Goal: Task Accomplishment & Management: Complete application form

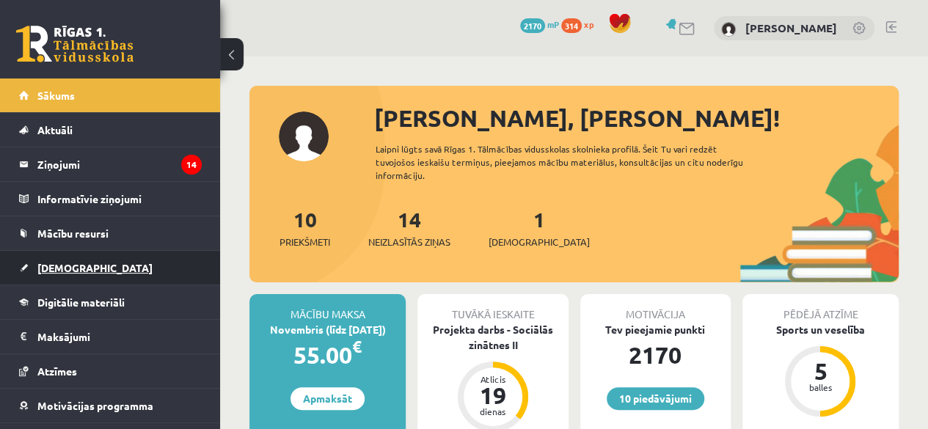
click at [53, 271] on span "[DEMOGRAPHIC_DATA]" at bounding box center [94, 267] width 115 height 13
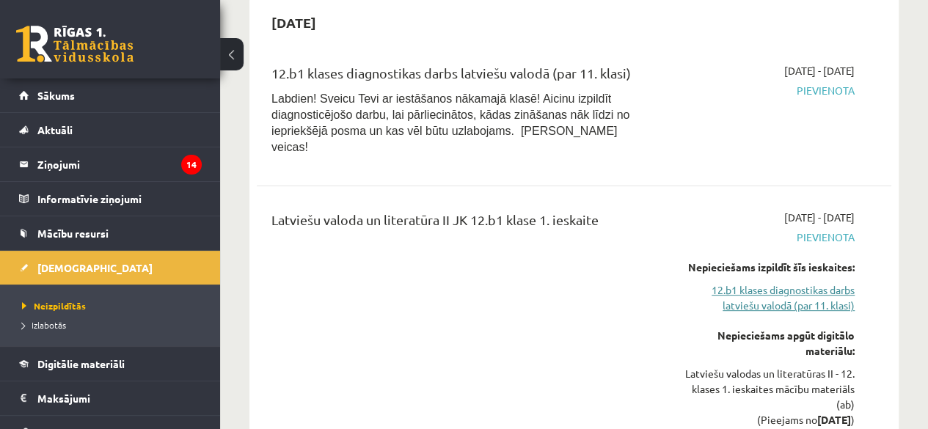
scroll to position [73, 0]
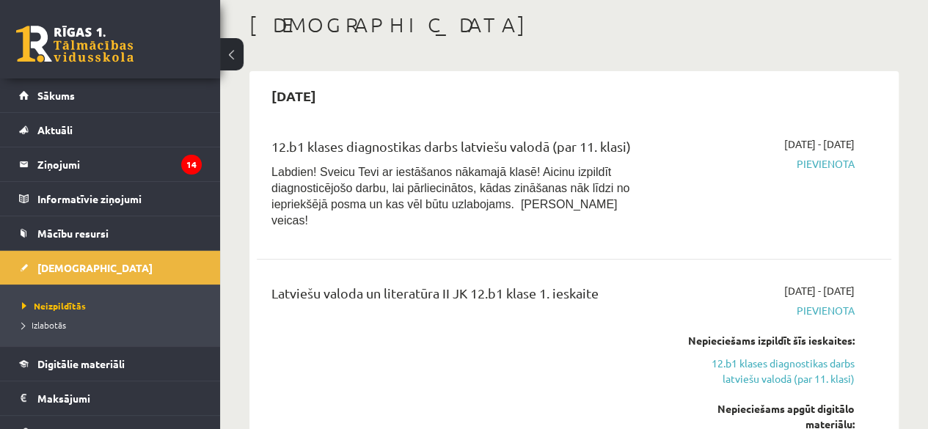
click at [825, 162] on span "Pievienota" at bounding box center [765, 163] width 180 height 15
click at [800, 196] on div "2025-10-16 - 2025-10-31 Pievienota" at bounding box center [765, 186] width 202 height 100
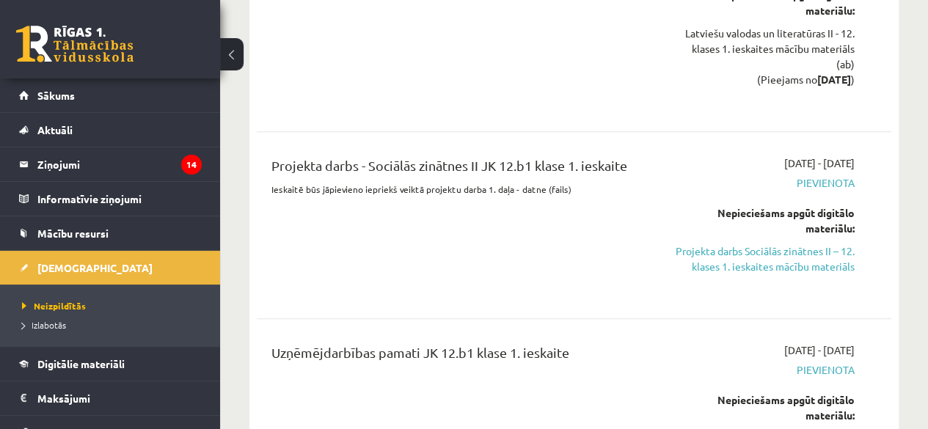
scroll to position [587, 0]
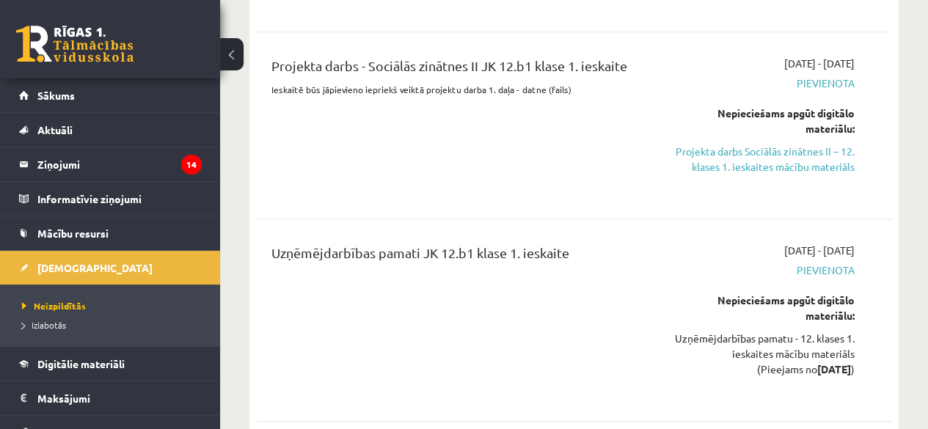
drag, startPoint x: 746, startPoint y: 157, endPoint x: 540, endPoint y: 65, distance: 225.6
click at [746, 157] on link "Projekta darbs Sociālās zinātnes II – 12. klases 1. ieskaites mācību materiāls" at bounding box center [765, 159] width 180 height 31
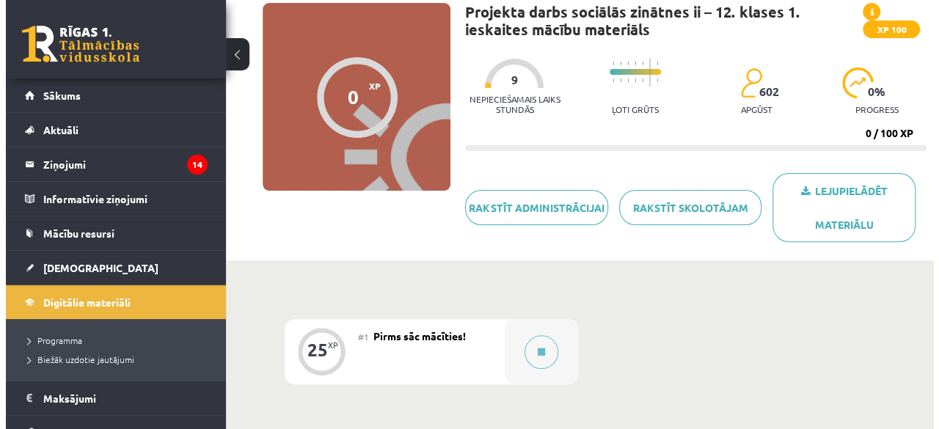
scroll to position [84, 0]
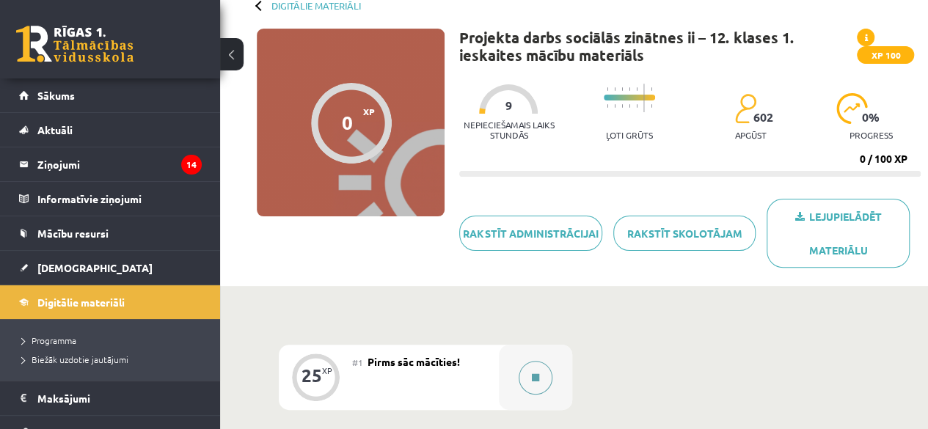
click at [530, 378] on button at bounding box center [536, 378] width 34 height 34
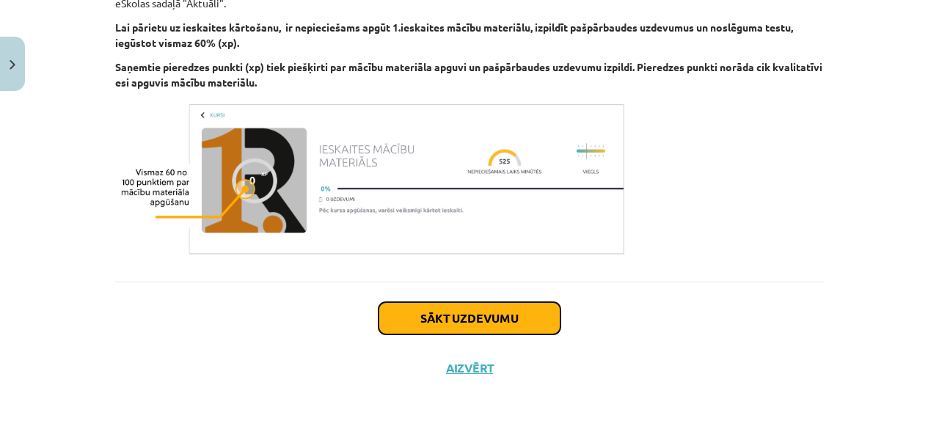
click at [449, 322] on button "Sākt uzdevumu" at bounding box center [470, 318] width 182 height 32
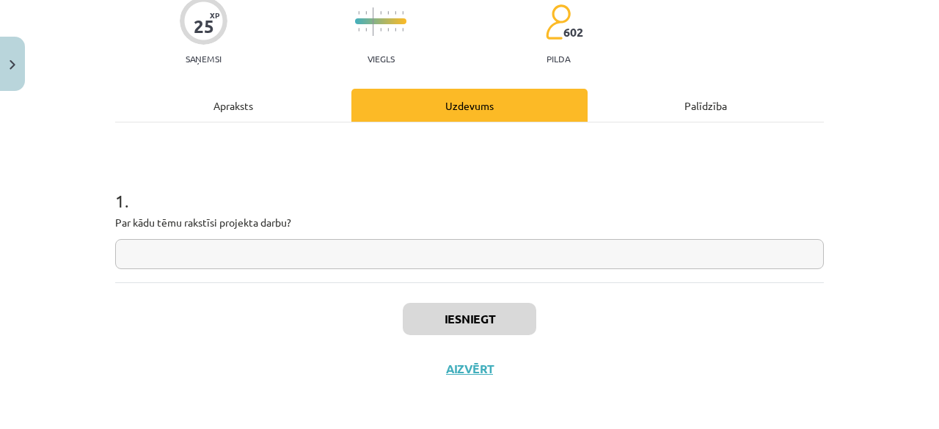
scroll to position [128, 0]
click at [225, 265] on input "text" at bounding box center [469, 253] width 709 height 30
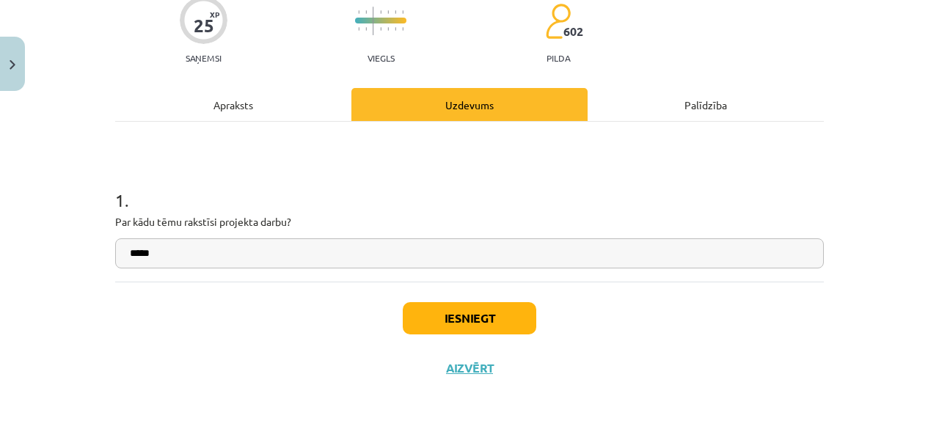
type input "*****"
click at [462, 307] on button "Iesniegt" at bounding box center [470, 318] width 134 height 32
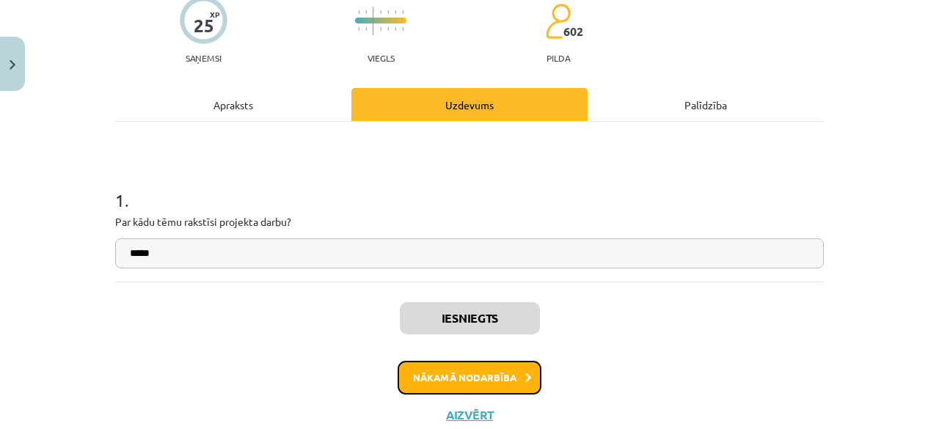
click at [453, 382] on button "Nākamā nodarbība" at bounding box center [470, 378] width 144 height 34
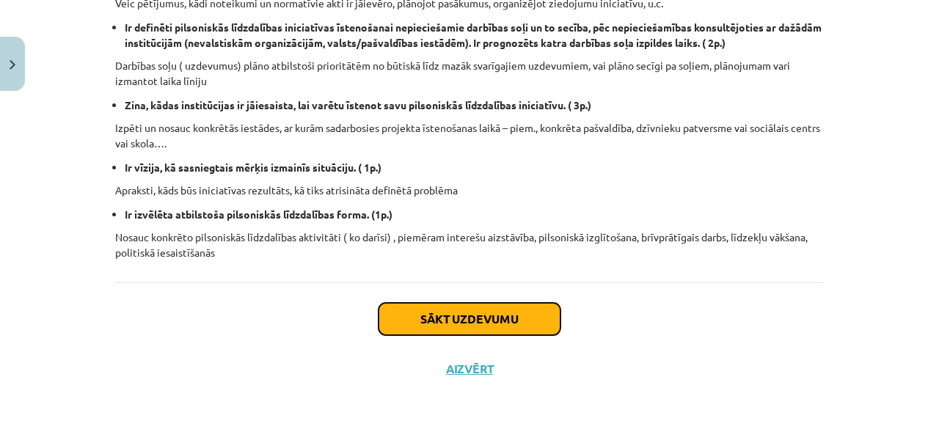
click at [446, 321] on button "Sākt uzdevumu" at bounding box center [470, 319] width 182 height 32
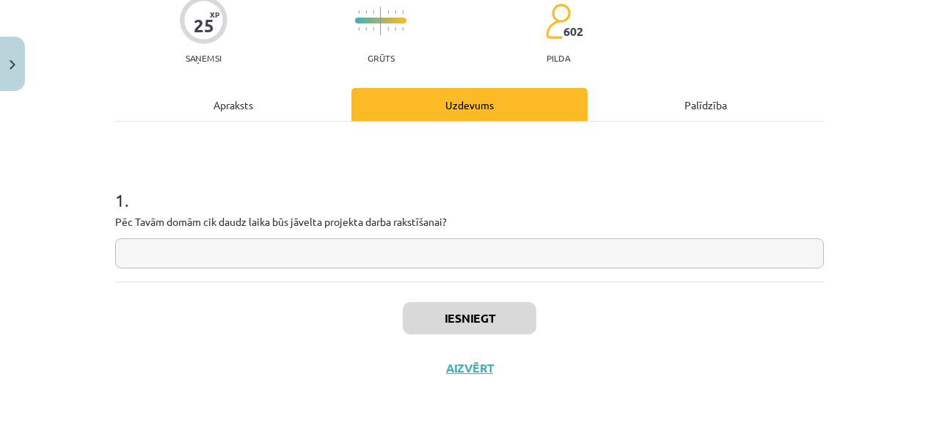
click at [258, 106] on div "Apraksts" at bounding box center [233, 104] width 236 height 33
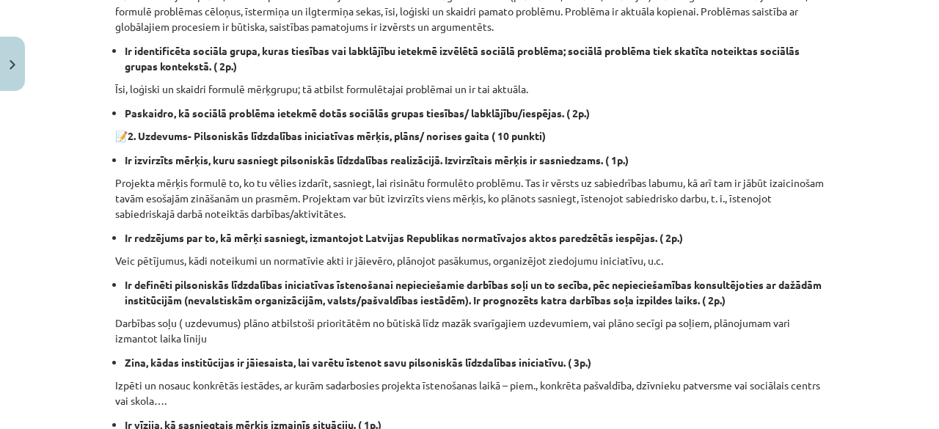
scroll to position [594, 0]
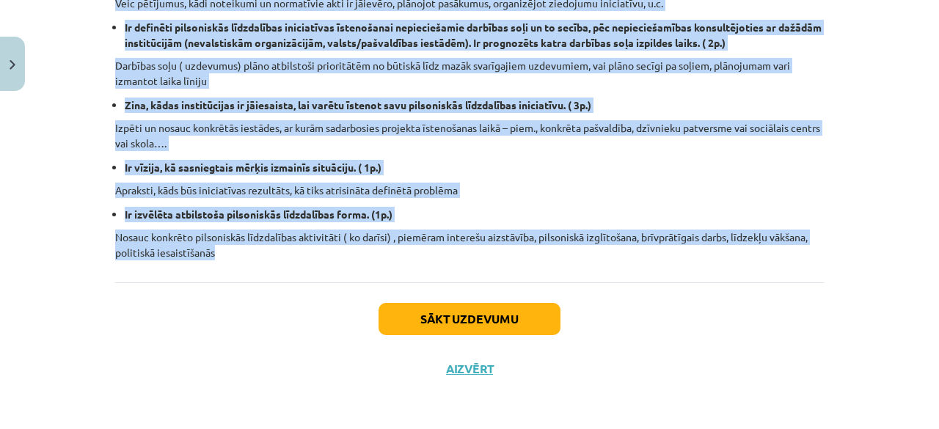
drag, startPoint x: 112, startPoint y: 231, endPoint x: 698, endPoint y: 262, distance: 587.8
copy div "Veicamais un kritēriji 📝1. Uzdevums- Pilsoniskās līdzdalības iniciatīvas aktual…"
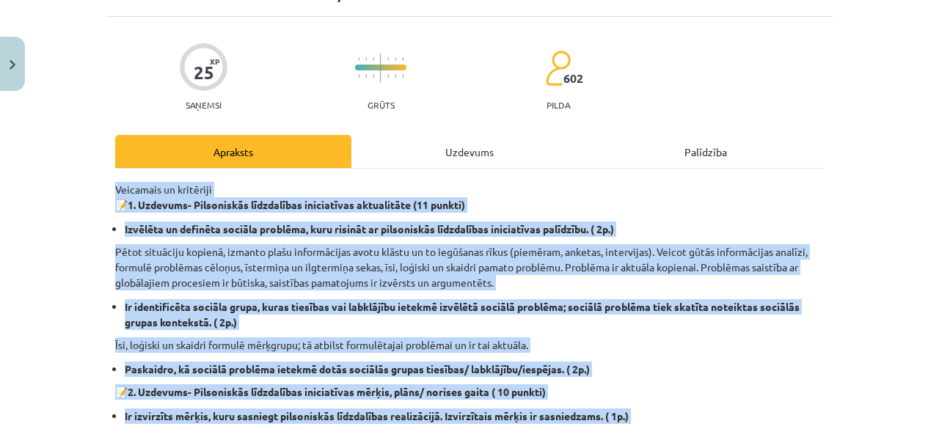
scroll to position [0, 0]
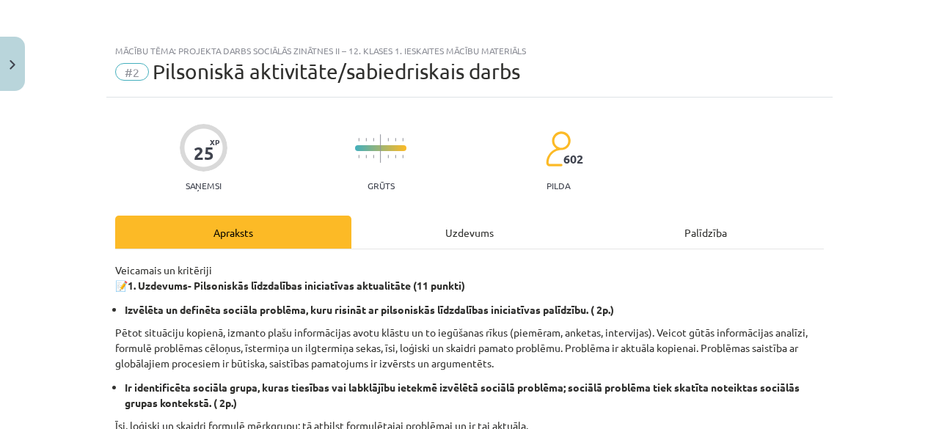
click at [445, 230] on div "Uzdevums" at bounding box center [469, 232] width 236 height 33
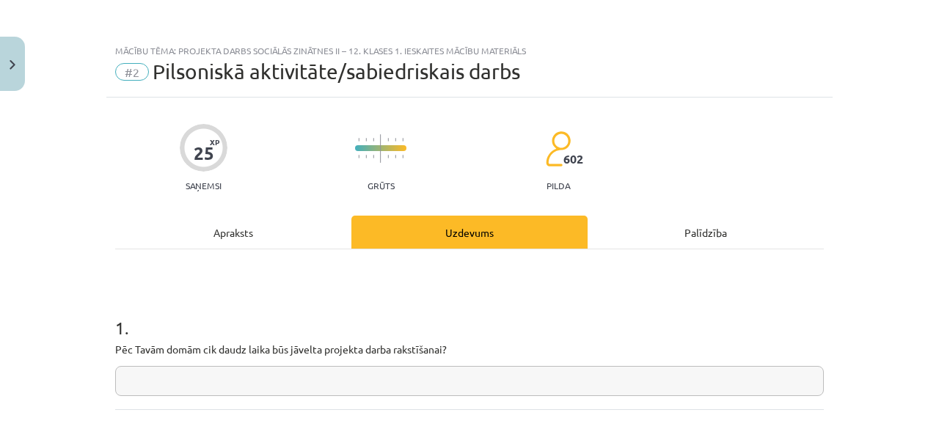
scroll to position [37, 0]
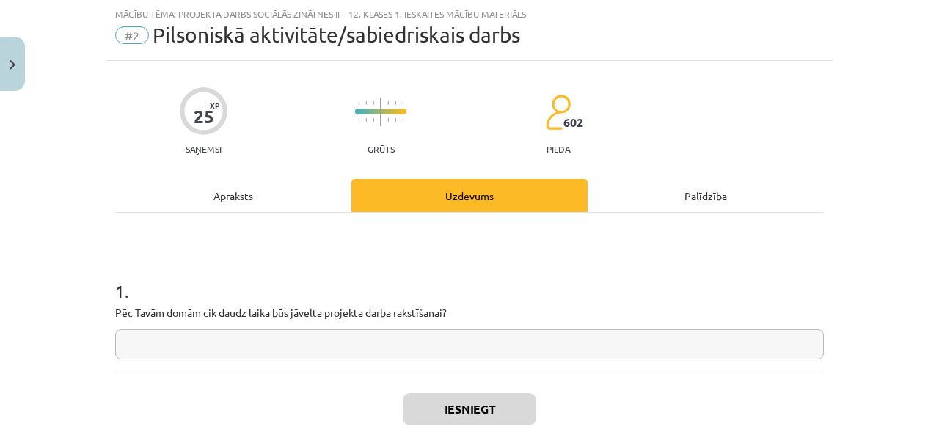
click at [288, 311] on p "Pēc Tavām domām cik daudz laika būs jāvelta projekta darba rakstīšanai?" at bounding box center [469, 312] width 709 height 15
copy p
click at [373, 341] on input "text" at bounding box center [469, 344] width 709 height 30
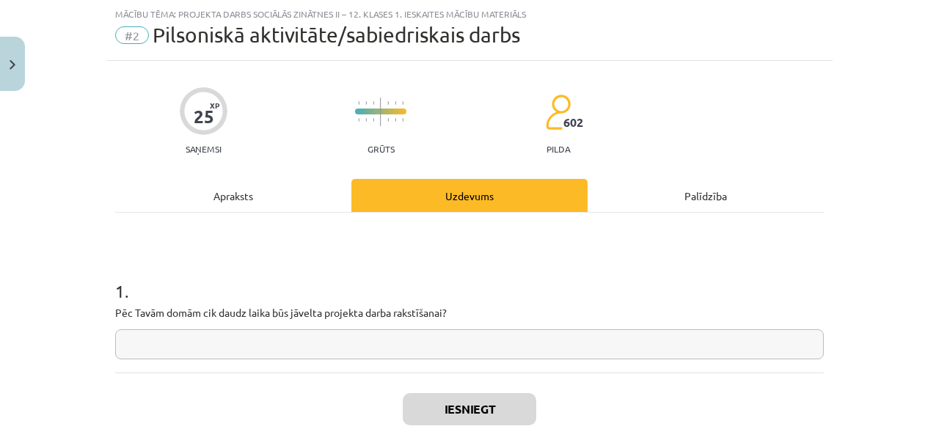
paste input "*"
click at [248, 346] on input "text" at bounding box center [469, 344] width 709 height 30
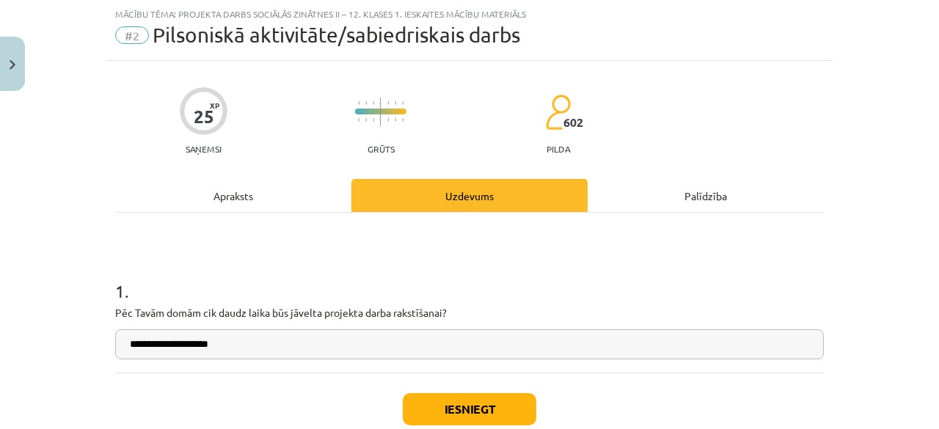
type input "**********"
click at [502, 397] on button "Iesniegt" at bounding box center [470, 409] width 134 height 32
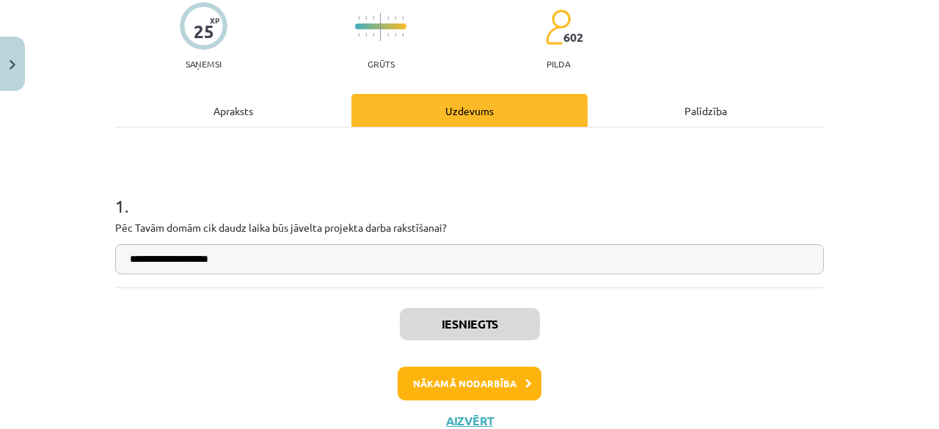
scroll to position [173, 0]
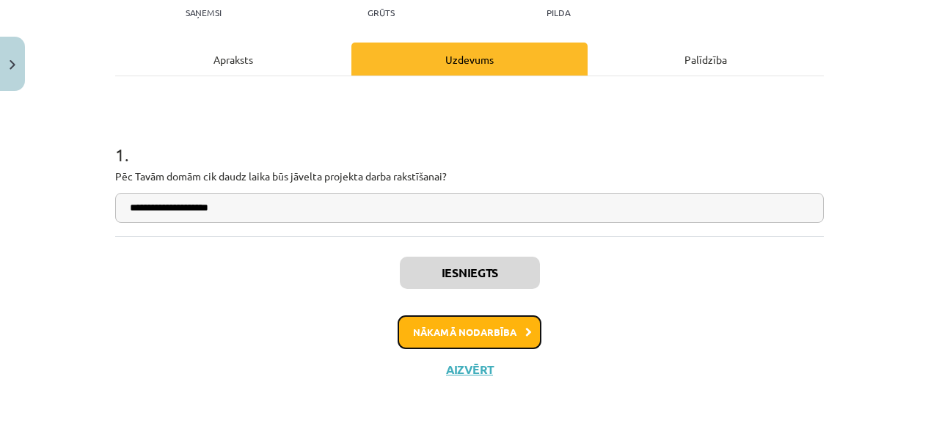
click at [481, 324] on button "Nākamā nodarbība" at bounding box center [470, 332] width 144 height 34
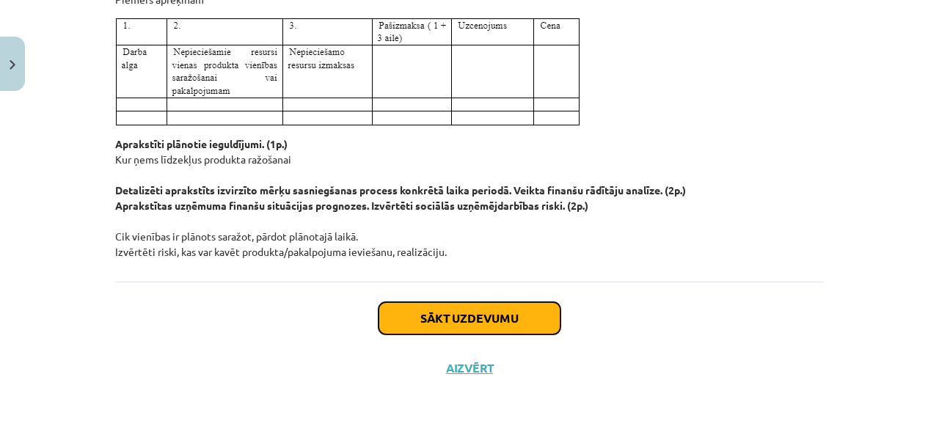
click at [473, 314] on button "Sākt uzdevumu" at bounding box center [470, 318] width 182 height 32
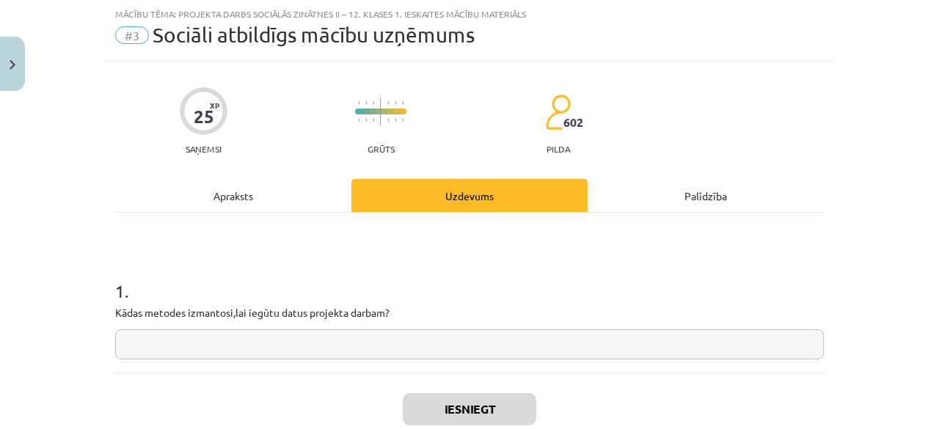
scroll to position [128, 0]
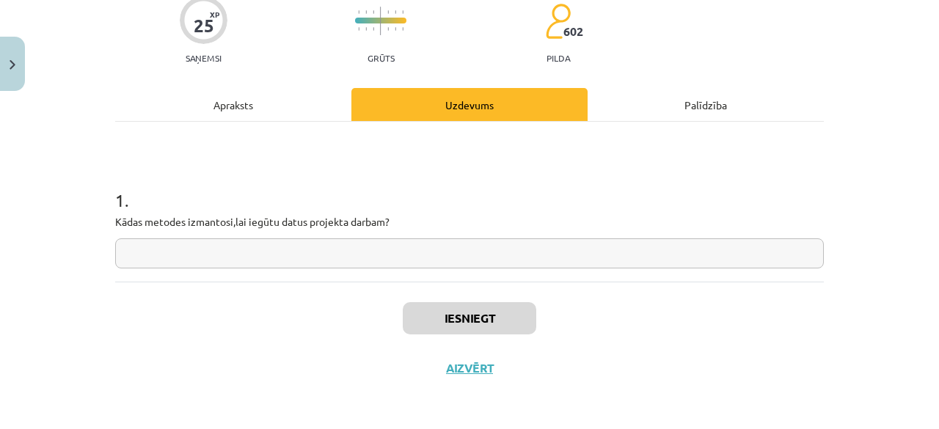
click at [278, 93] on div "Apraksts" at bounding box center [233, 104] width 236 height 33
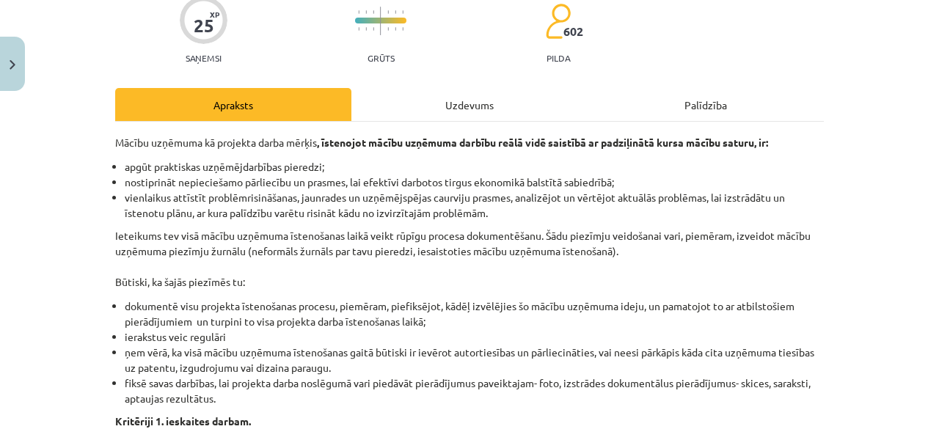
scroll to position [37, 0]
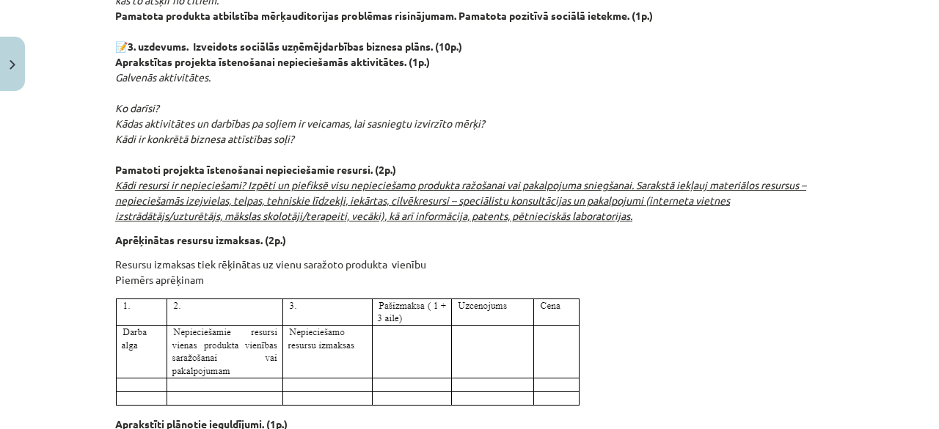
scroll to position [1798, 0]
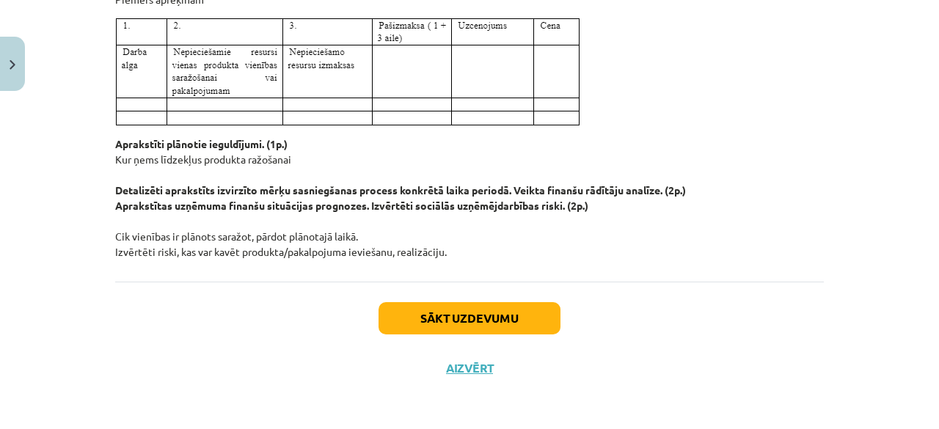
drag, startPoint x: 112, startPoint y: 233, endPoint x: 480, endPoint y: 254, distance: 368.9
copy div "Mācību uzņēmuma kā projekta darba mērķis , īstenojot mācību uzņēmuma darbību re…"
click at [508, 234] on p "Aprakstīti plānotie ieguldījumi. (1p.) Kur ņems līdzekļus produkta ražošanai De…" at bounding box center [469, 197] width 709 height 123
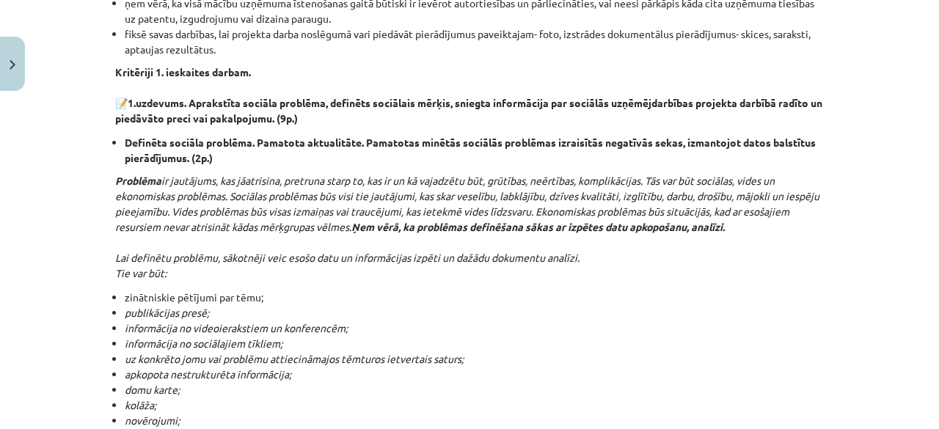
scroll to position [0, 0]
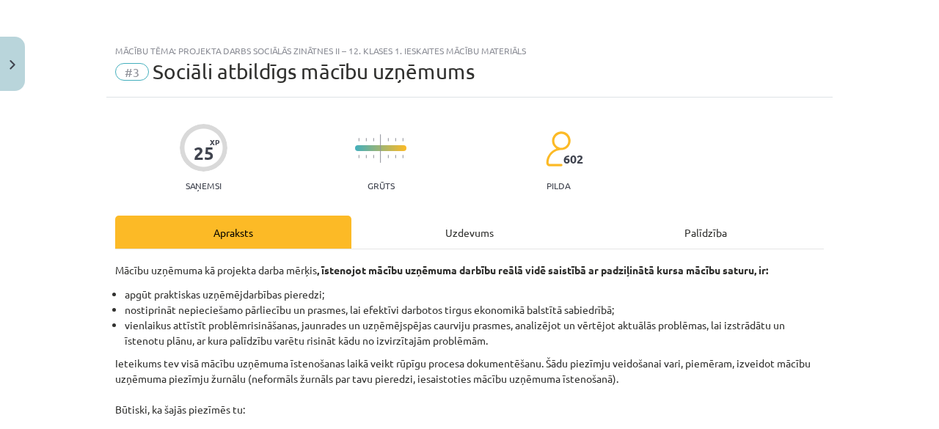
click at [393, 231] on div "Uzdevums" at bounding box center [469, 232] width 236 height 33
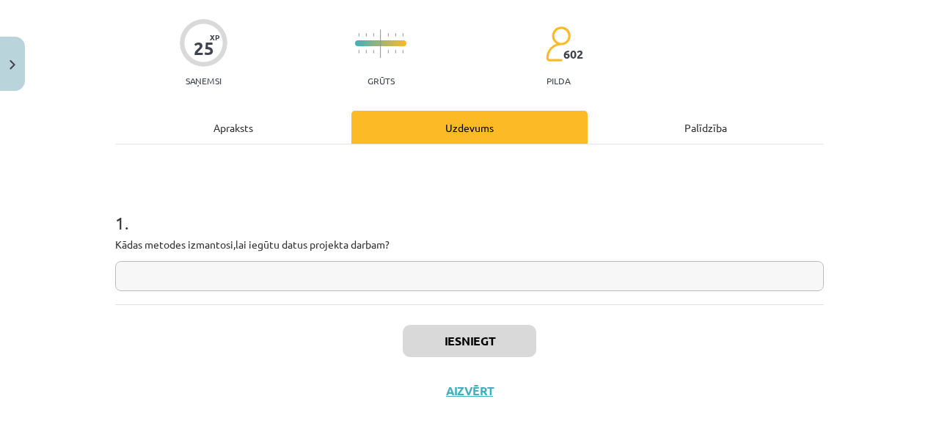
scroll to position [128, 0]
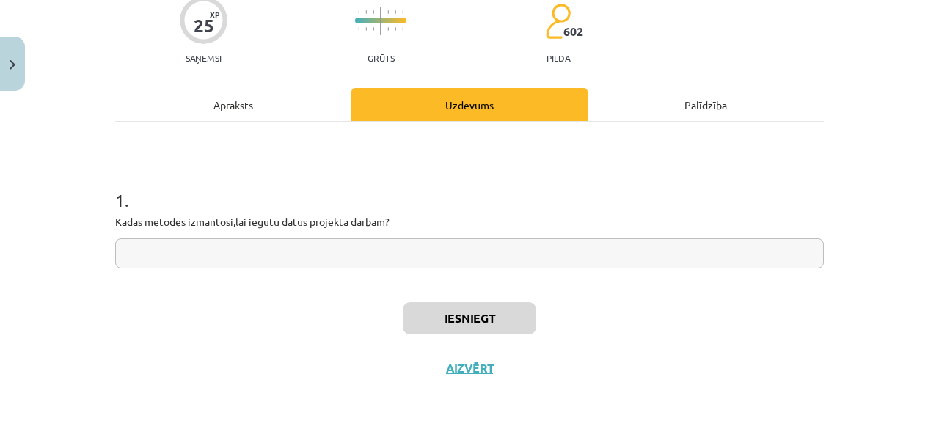
click at [308, 219] on p "Kādas metodes izmantosi,lai iegūtu datus projekta darbam?" at bounding box center [469, 221] width 709 height 15
copy p
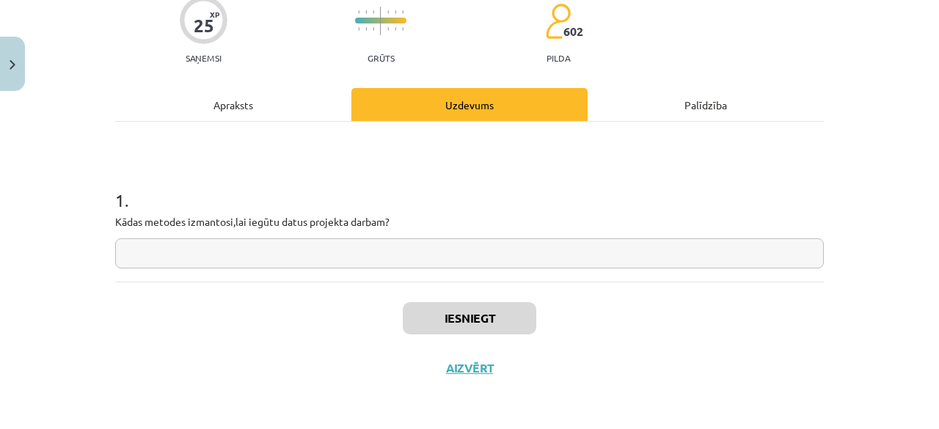
click at [384, 243] on input "text" at bounding box center [469, 253] width 709 height 30
click at [344, 269] on div "1 . Kādas metodes izmantosi,lai iegūtu datus projekta darbam?" at bounding box center [469, 202] width 709 height 160
click at [328, 262] on input "text" at bounding box center [469, 253] width 709 height 30
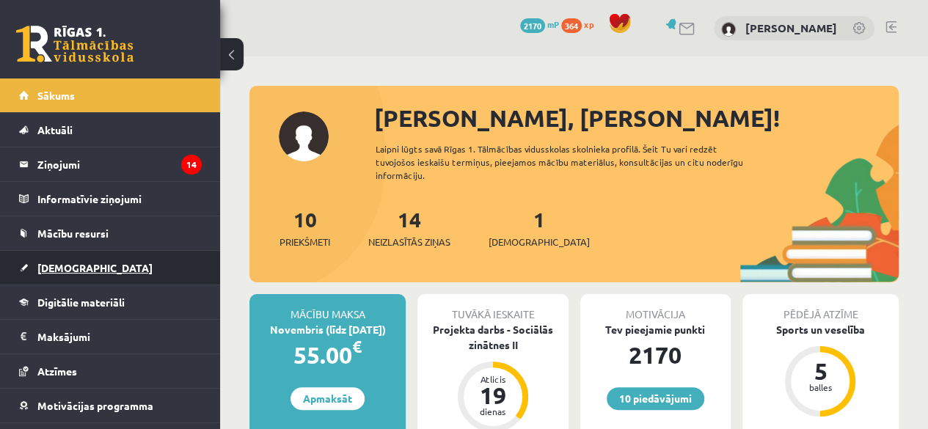
click at [51, 266] on span "[DEMOGRAPHIC_DATA]" at bounding box center [94, 267] width 115 height 13
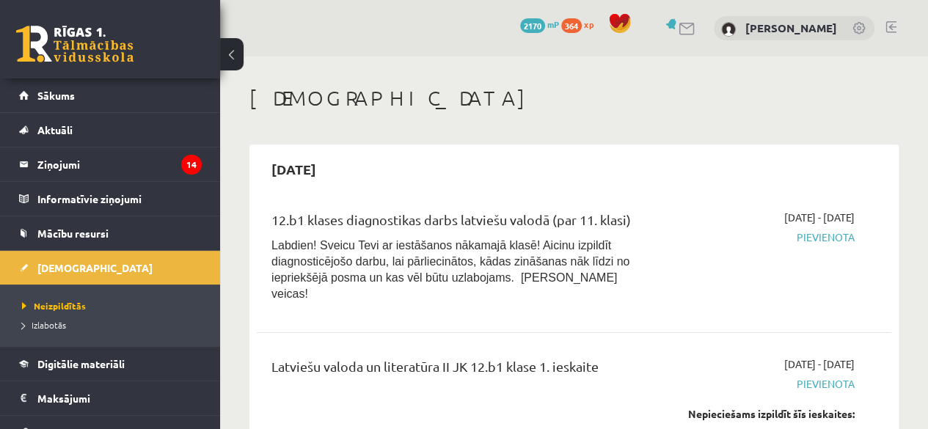
click at [659, 259] on div "12.b1 klases diagnostikas darbs latviešu valodā (par 11. klasi) Labdien! Sveicu…" at bounding box center [462, 260] width 404 height 100
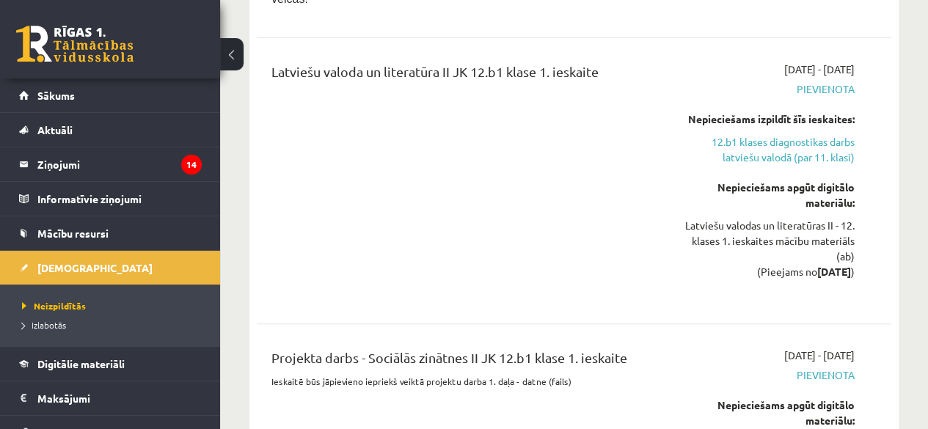
scroll to position [440, 0]
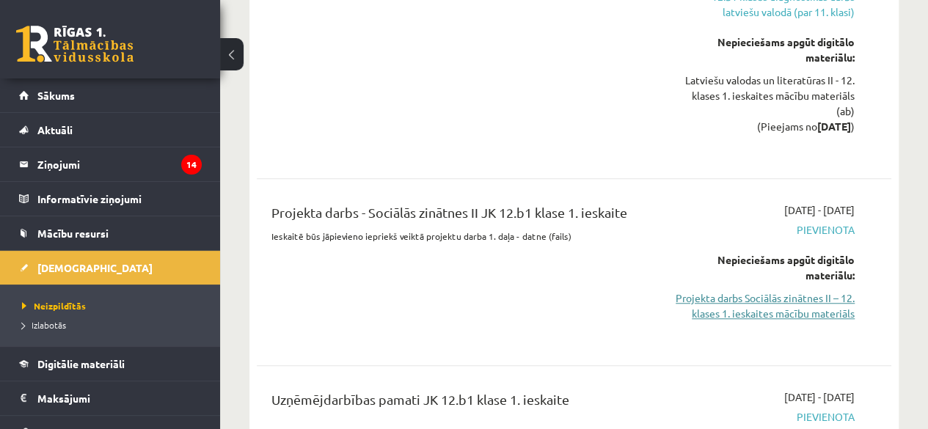
click at [781, 291] on link "Projekta darbs Sociālās zinātnes II – 12. klases 1. ieskaites mācību materiāls" at bounding box center [765, 306] width 180 height 31
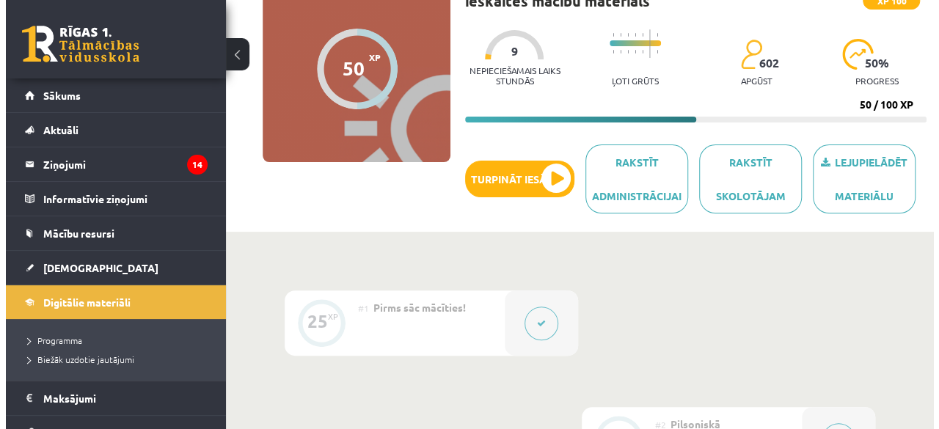
scroll to position [147, 0]
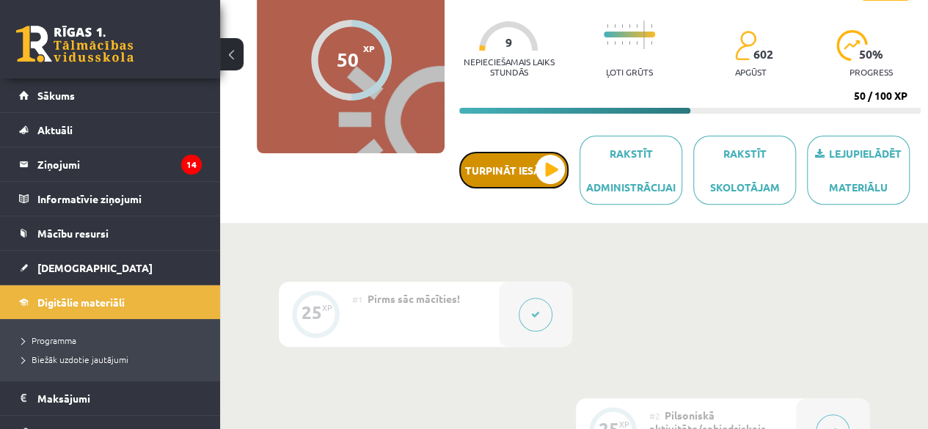
click at [517, 167] on button "Turpināt iesākto" at bounding box center [513, 170] width 109 height 37
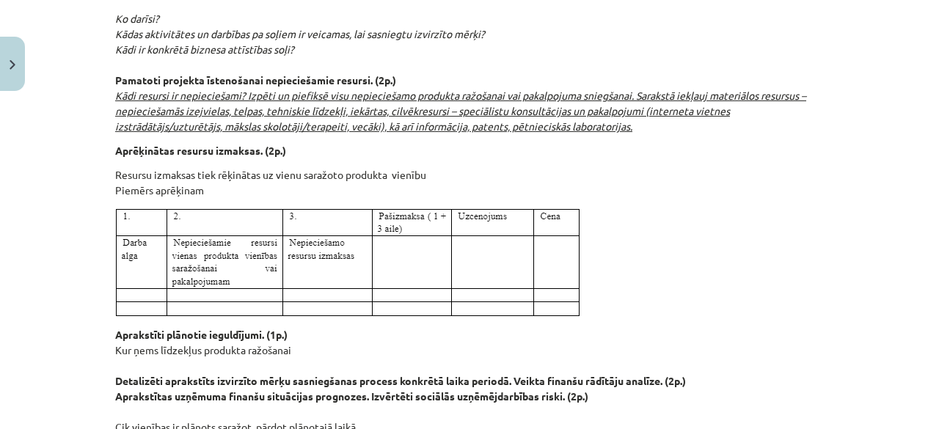
scroll to position [1798, 0]
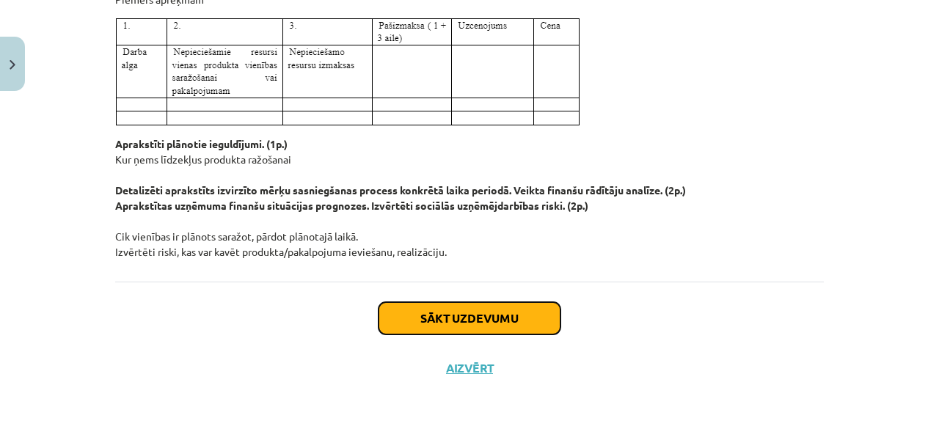
click at [472, 315] on button "Sākt uzdevumu" at bounding box center [470, 318] width 182 height 32
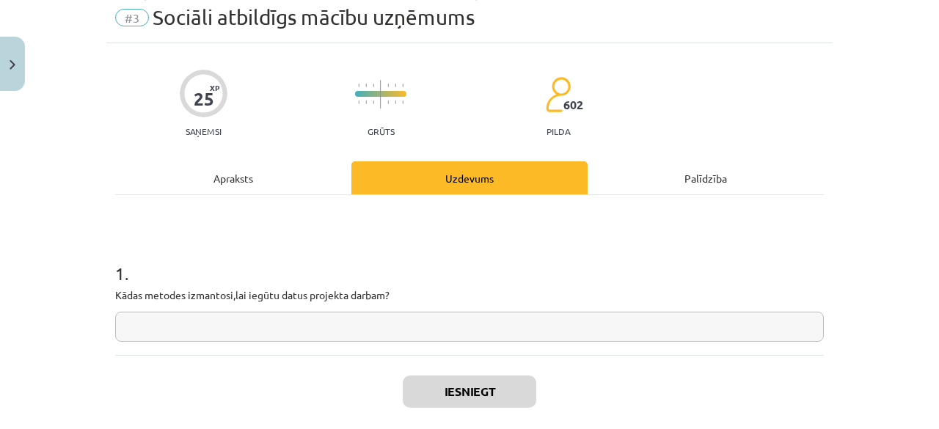
scroll to position [37, 0]
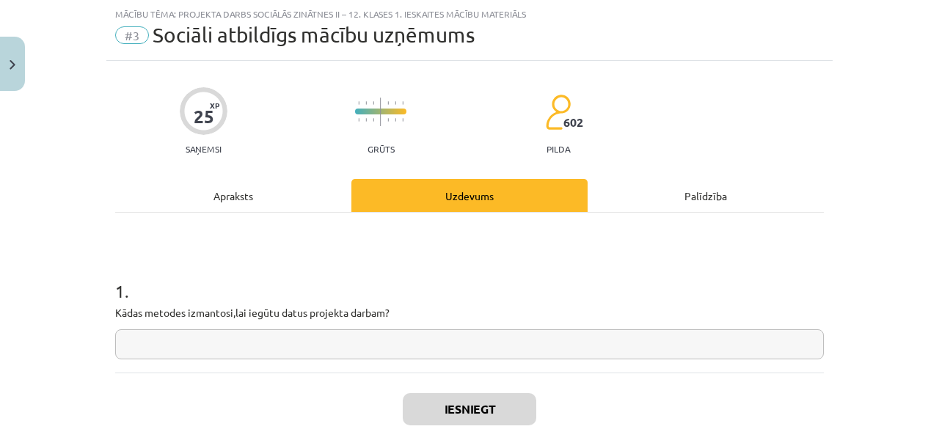
click at [288, 308] on p "Kādas metodes izmantosi,lai iegūtu datus projekta darbam?" at bounding box center [469, 312] width 709 height 15
click at [387, 355] on input "text" at bounding box center [469, 344] width 709 height 30
click at [395, 356] on input "text" at bounding box center [469, 344] width 709 height 30
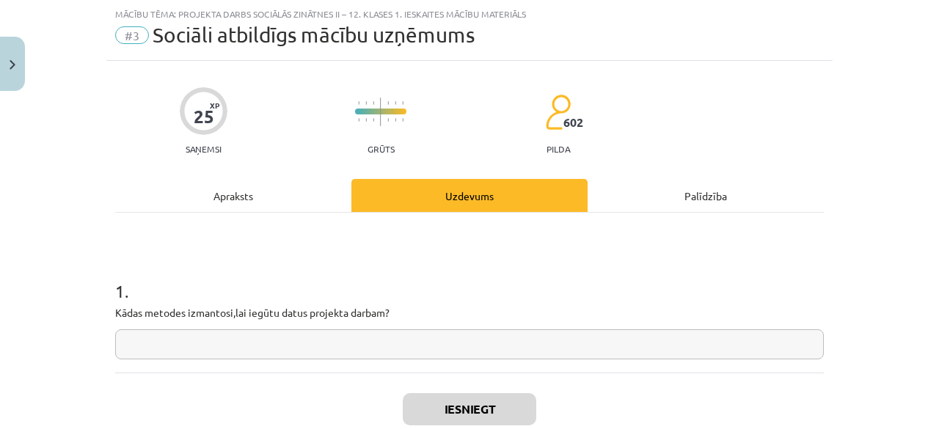
click at [406, 345] on input "text" at bounding box center [469, 344] width 709 height 30
click at [285, 344] on input "text" at bounding box center [469, 344] width 709 height 30
type input "*"
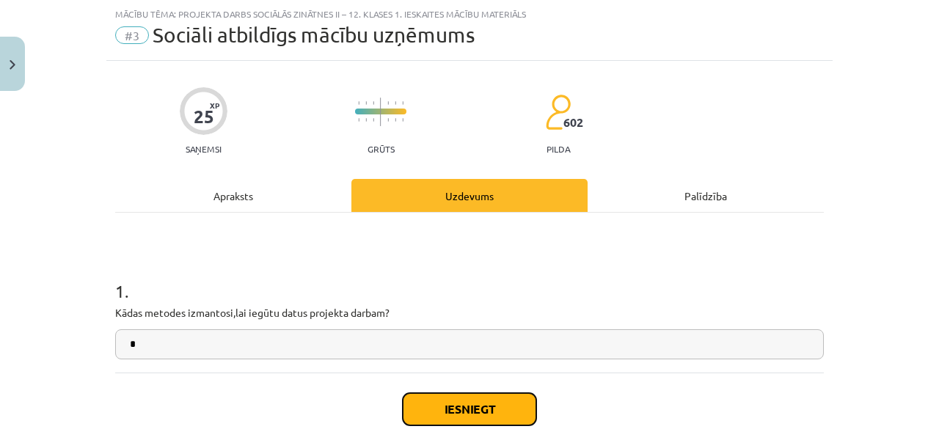
click at [448, 401] on button "Iesniegt" at bounding box center [470, 409] width 134 height 32
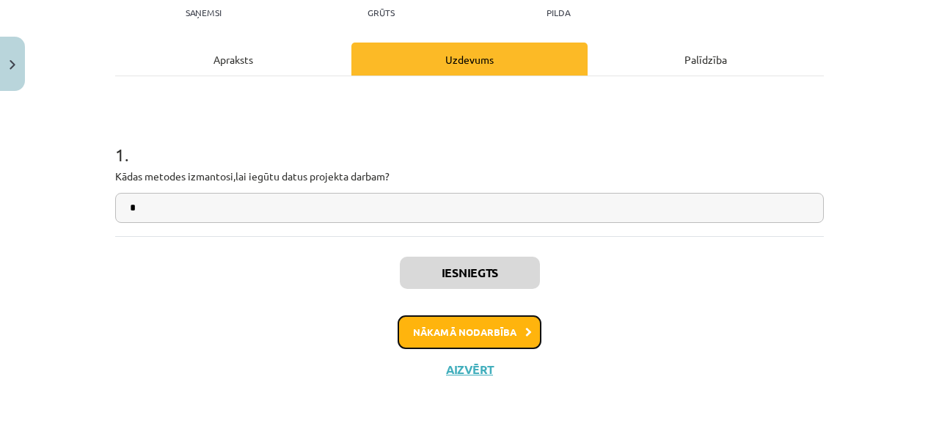
click at [451, 321] on button "Nākamā nodarbība" at bounding box center [470, 332] width 144 height 34
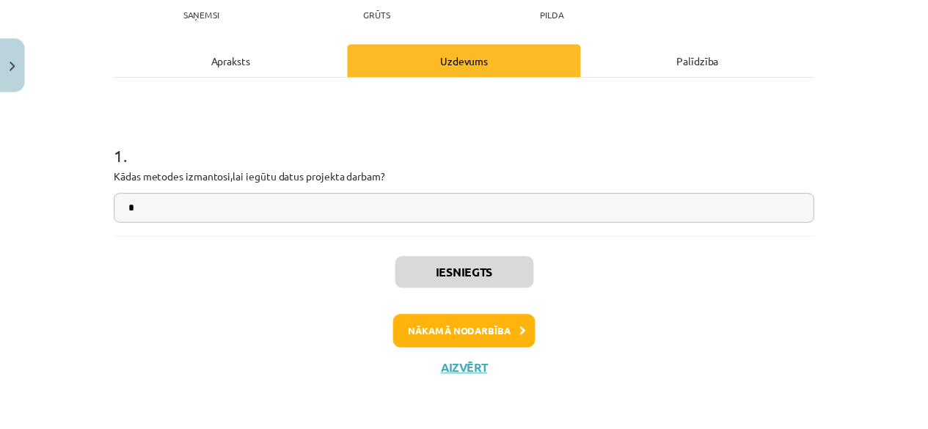
scroll to position [18, 0]
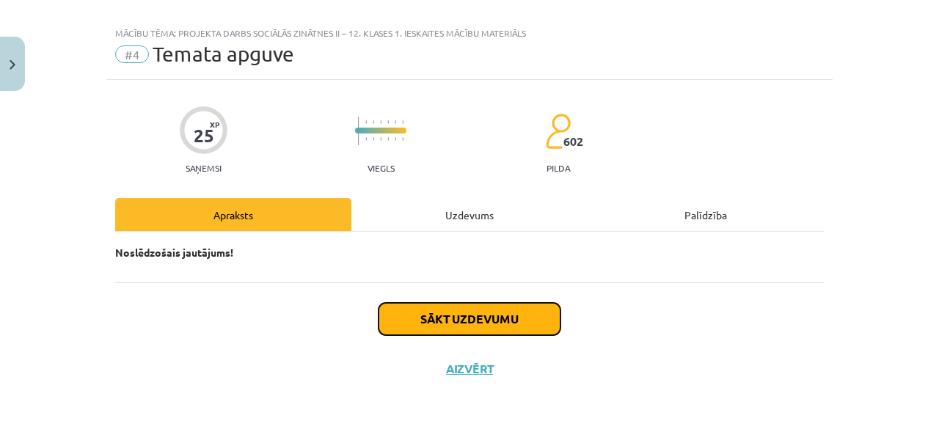
click at [418, 312] on button "Sākt uzdevumu" at bounding box center [470, 319] width 182 height 32
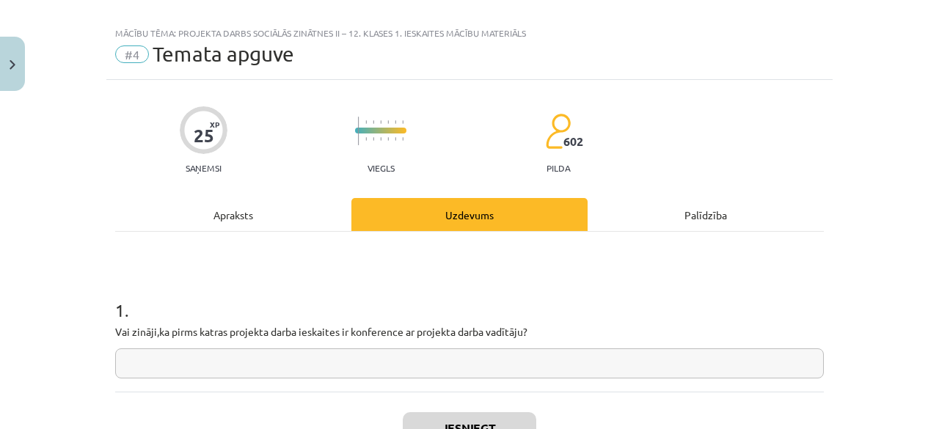
click at [371, 346] on div "1 . Vai zināji,ka pirms katras projekta darba ieskaites ir konference ar projek…" at bounding box center [469, 326] width 709 height 104
click at [362, 366] on input "text" at bounding box center [469, 363] width 709 height 30
type input "*"
click at [459, 412] on button "Iesniegt" at bounding box center [470, 428] width 134 height 32
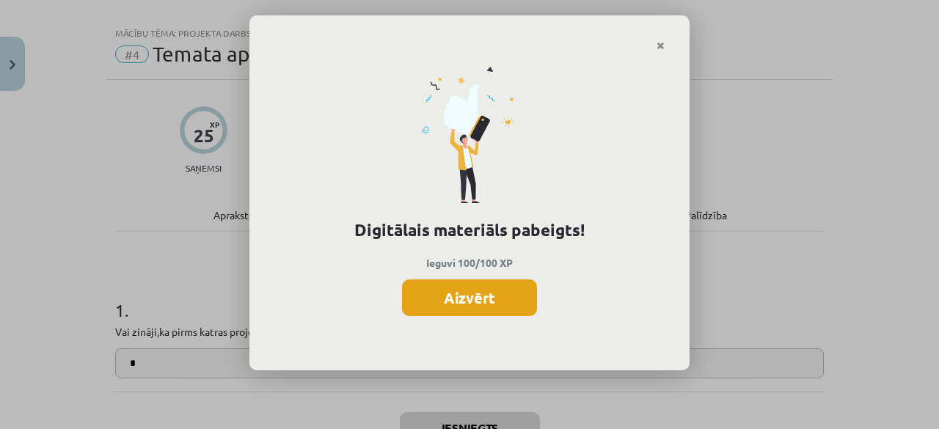
click at [461, 295] on button "Aizvērt" at bounding box center [469, 298] width 135 height 37
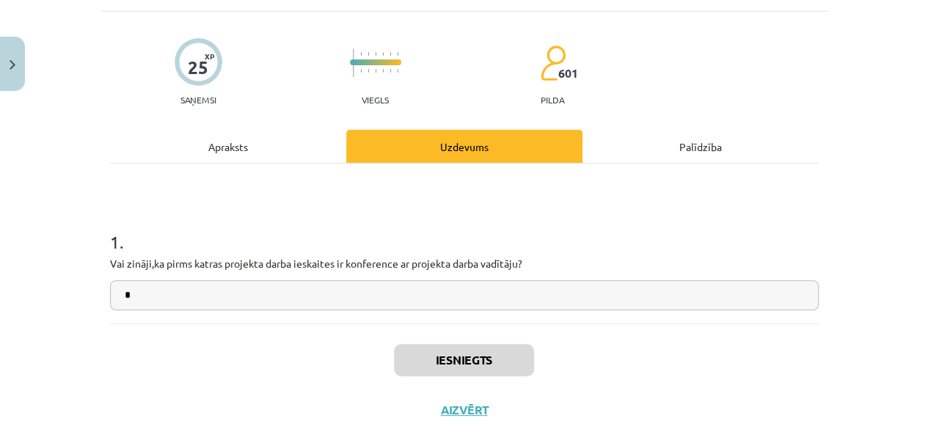
scroll to position [128, 0]
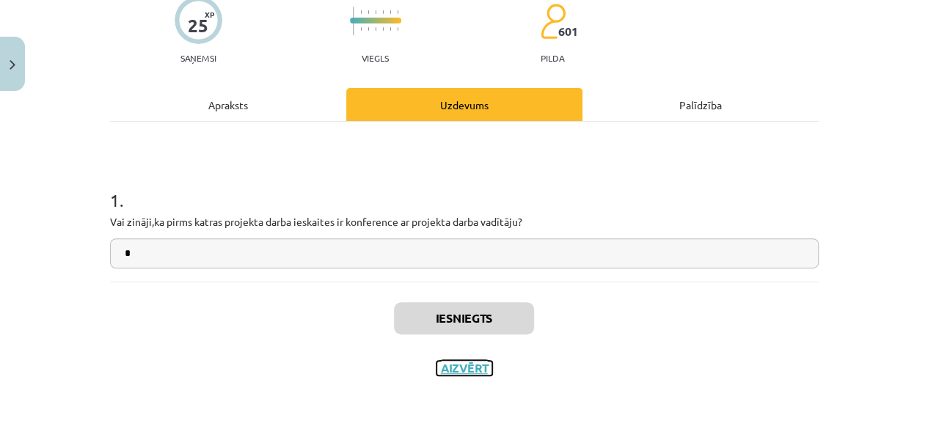
click at [450, 370] on button "Aizvērt" at bounding box center [465, 368] width 56 height 15
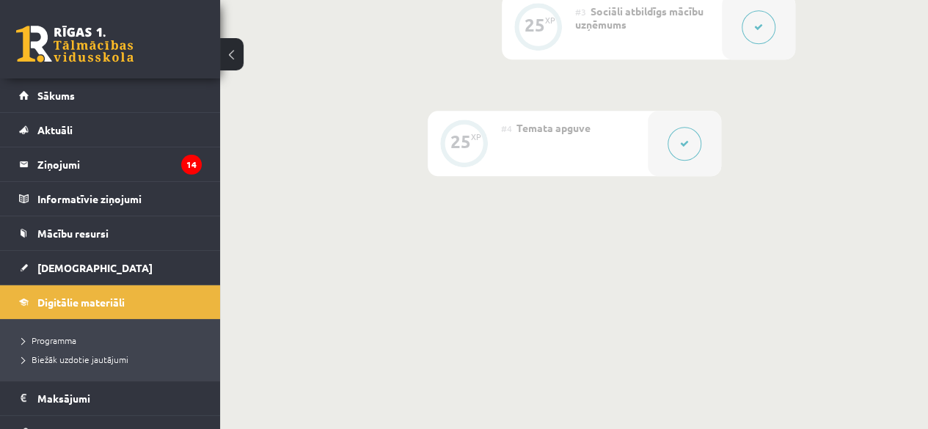
scroll to position [671, 0]
click at [56, 76] on div "0 Dāvanas 2170 mP 364 xp" at bounding box center [110, 39] width 220 height 79
click at [59, 89] on link "Sākums" at bounding box center [110, 96] width 183 height 34
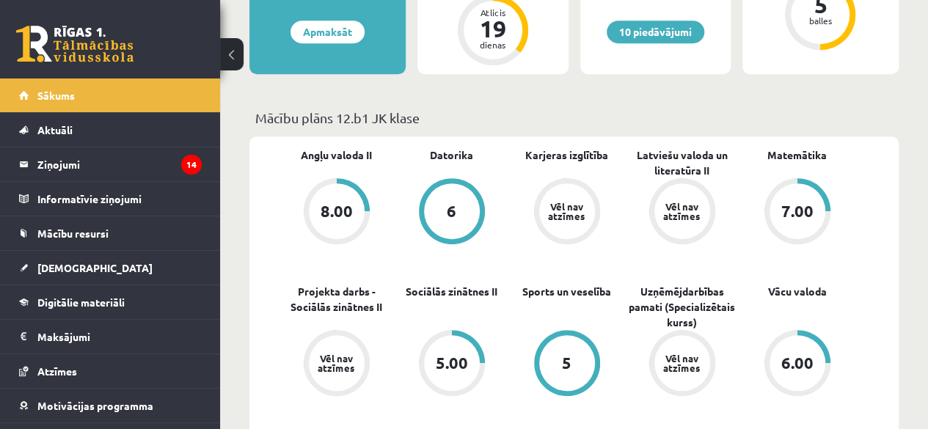
scroll to position [514, 0]
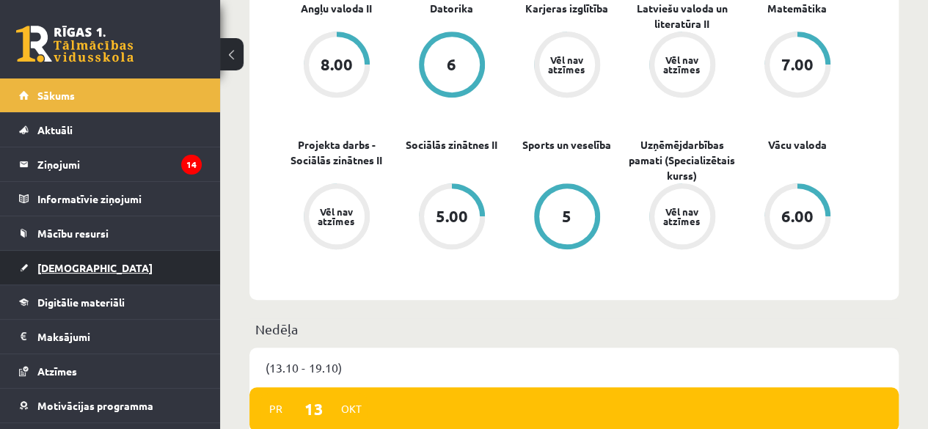
click at [48, 275] on link "[DEMOGRAPHIC_DATA]" at bounding box center [110, 268] width 183 height 34
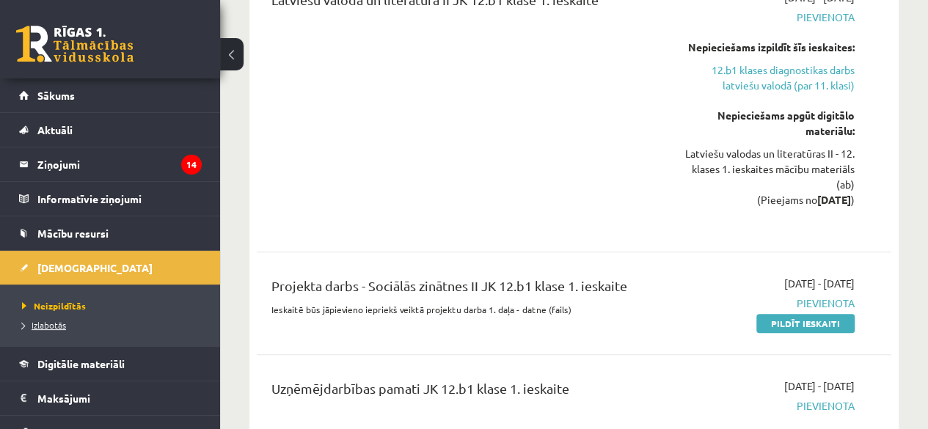
scroll to position [120, 0]
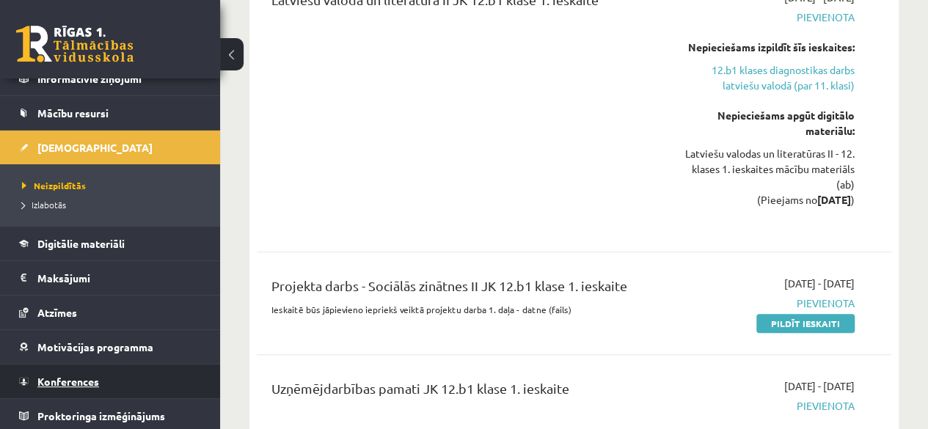
click at [94, 365] on link "Konferences" at bounding box center [110, 382] width 183 height 34
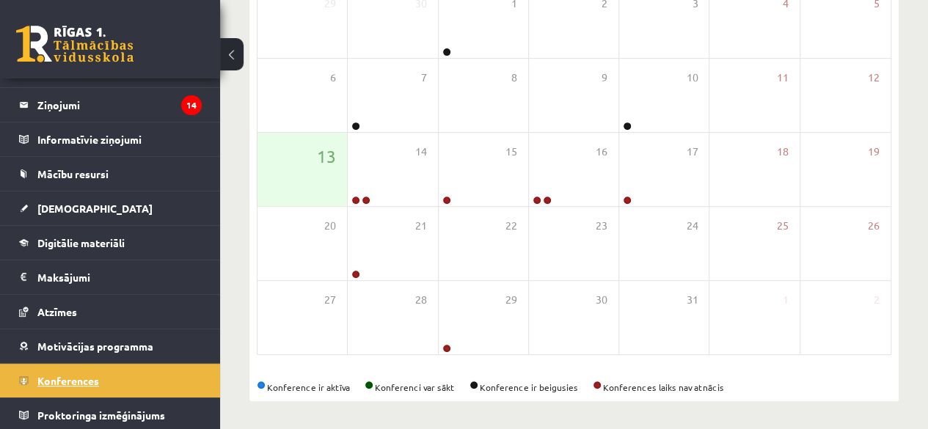
scroll to position [59, 0]
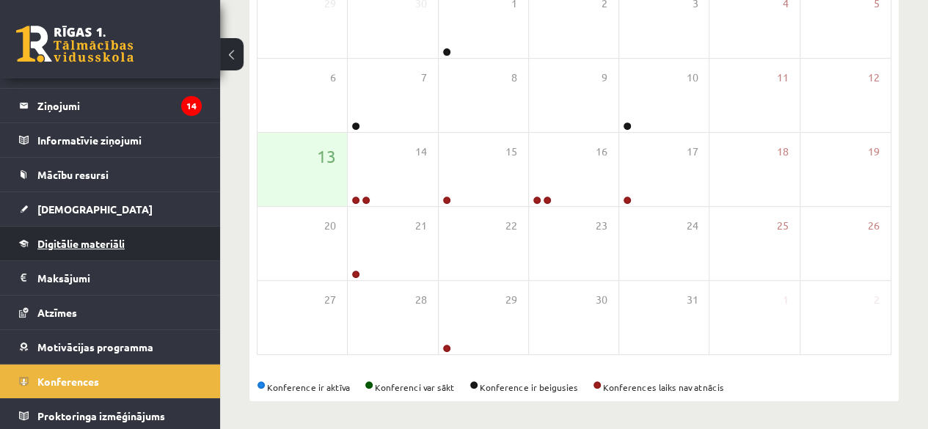
click at [58, 255] on link "Digitālie materiāli" at bounding box center [110, 244] width 183 height 34
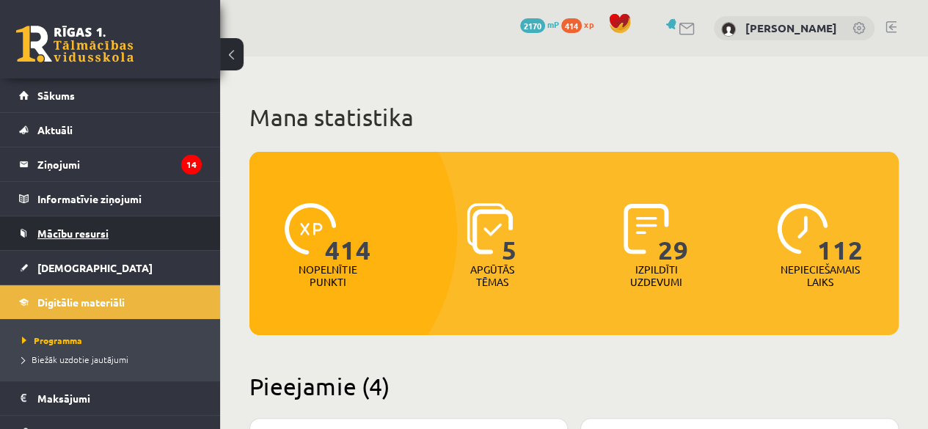
click at [97, 238] on link "Mācību resursi" at bounding box center [110, 233] width 183 height 34
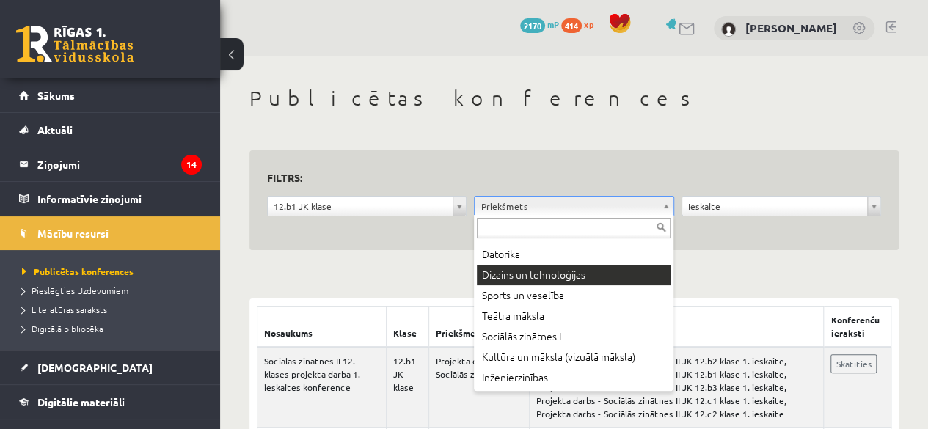
scroll to position [367, 0]
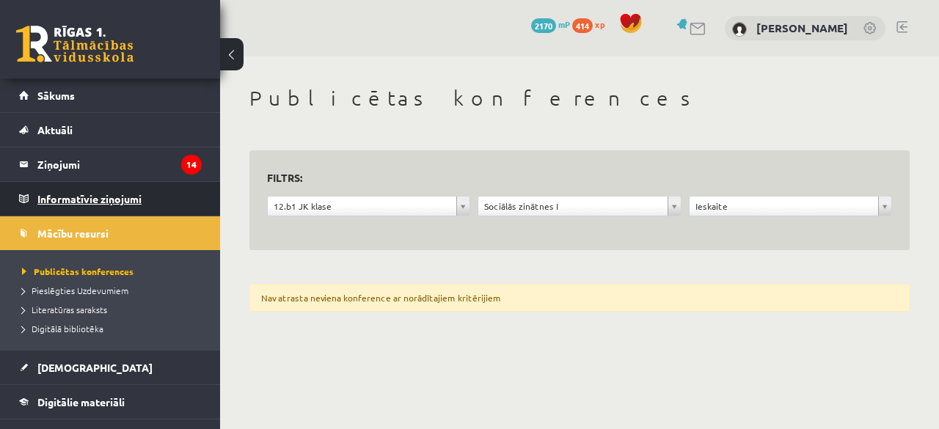
click at [89, 211] on legend "Informatīvie ziņojumi 0" at bounding box center [119, 199] width 164 height 34
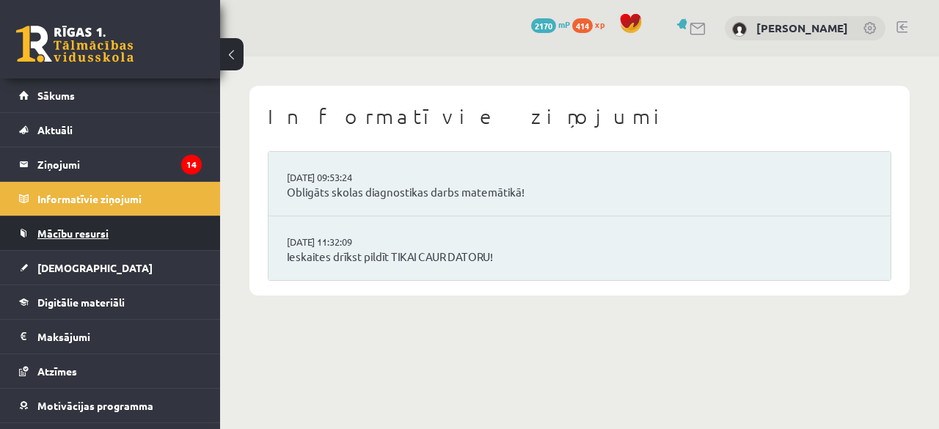
click at [90, 234] on span "Mācību resursi" at bounding box center [72, 233] width 71 height 13
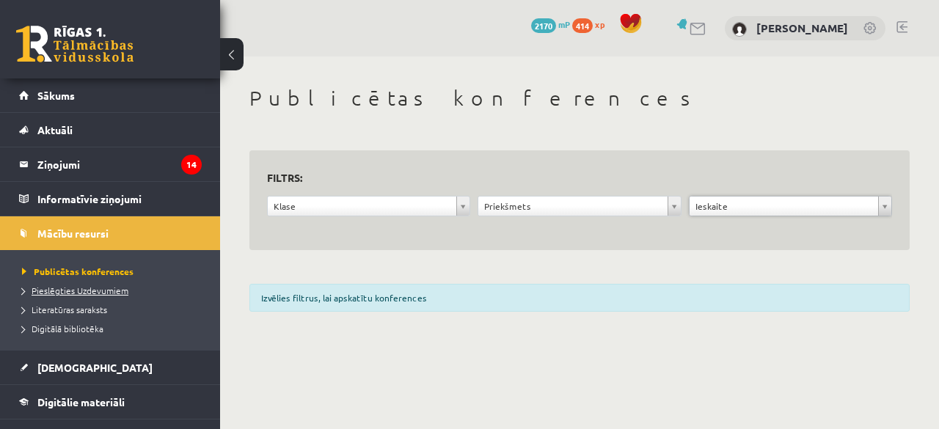
scroll to position [147, 0]
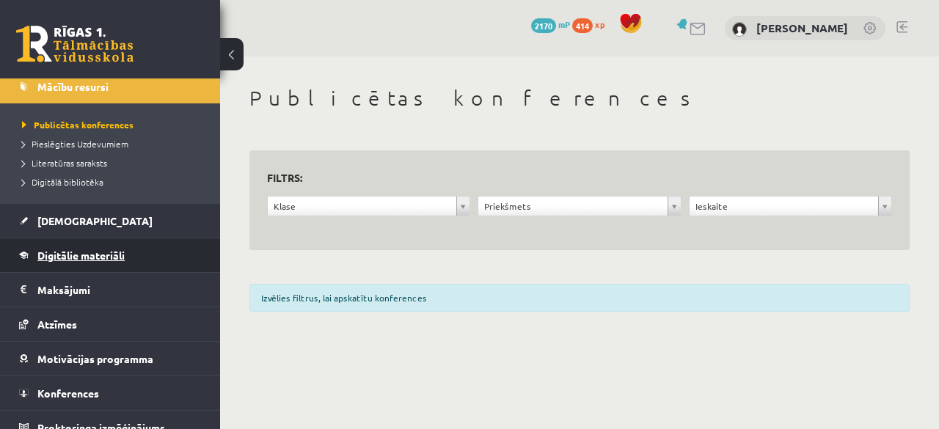
click at [73, 261] on link "Digitālie materiāli" at bounding box center [110, 255] width 183 height 34
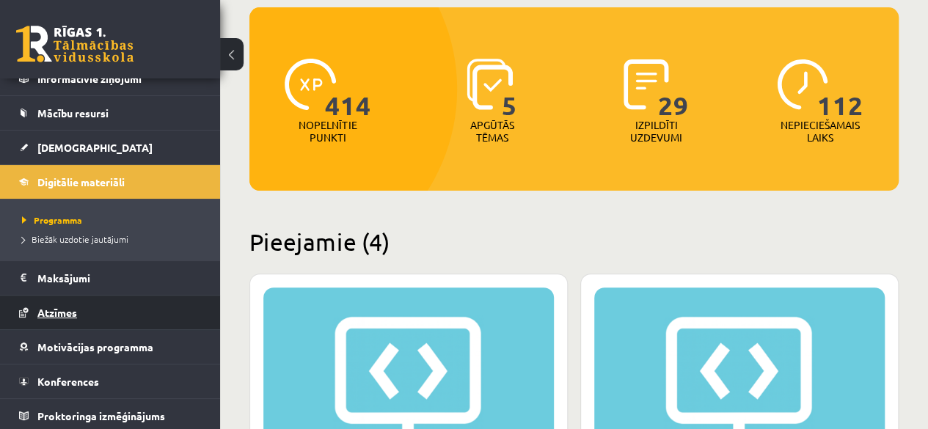
scroll to position [220, 0]
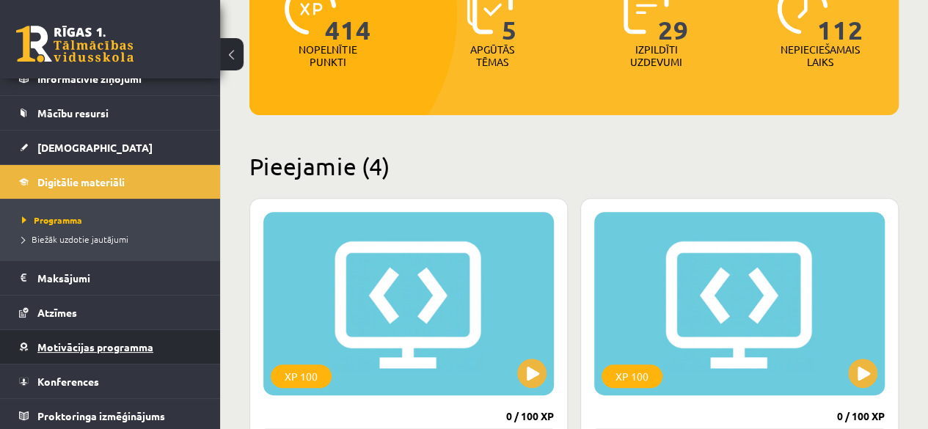
click at [73, 343] on span "Motivācijas programma" at bounding box center [95, 346] width 116 height 13
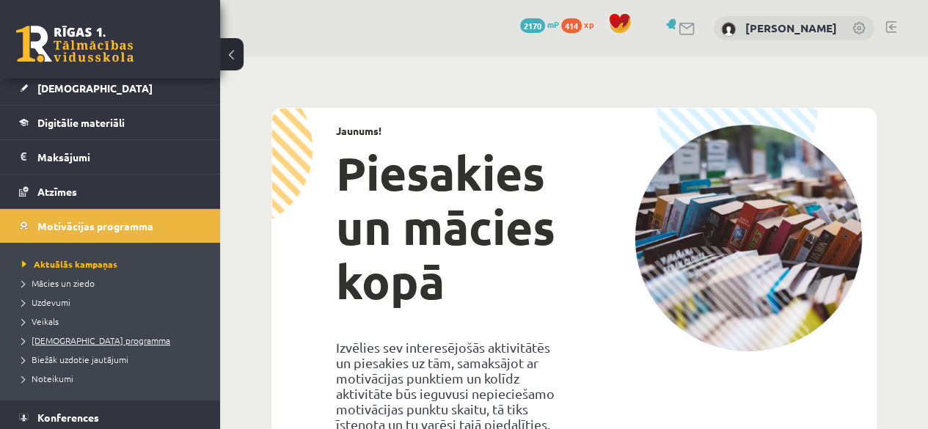
scroll to position [216, 0]
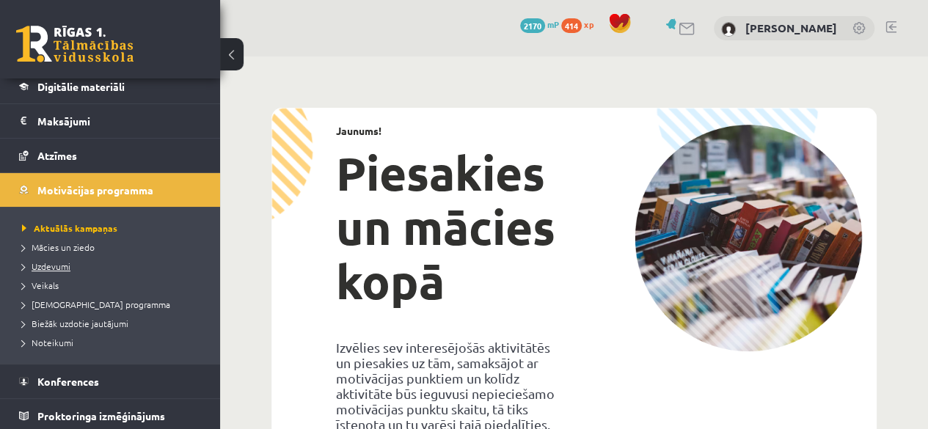
click at [65, 260] on span "Uzdevumi" at bounding box center [46, 266] width 48 height 12
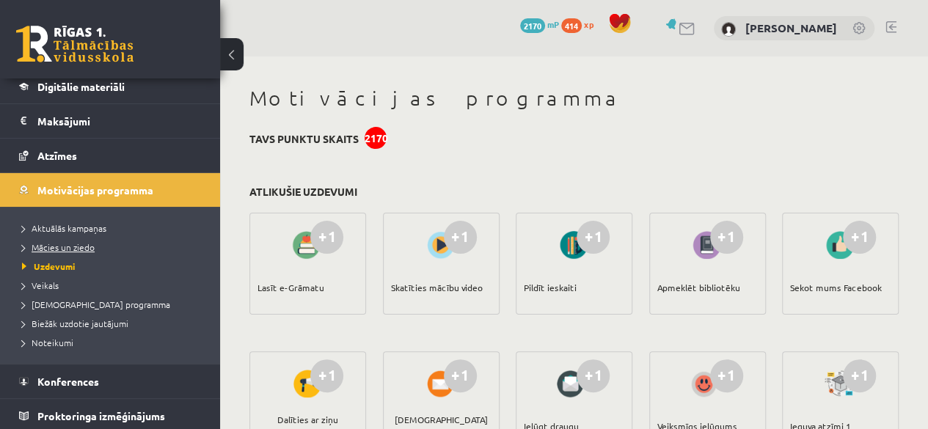
click at [74, 246] on span "Mācies un ziedo" at bounding box center [58, 247] width 73 height 12
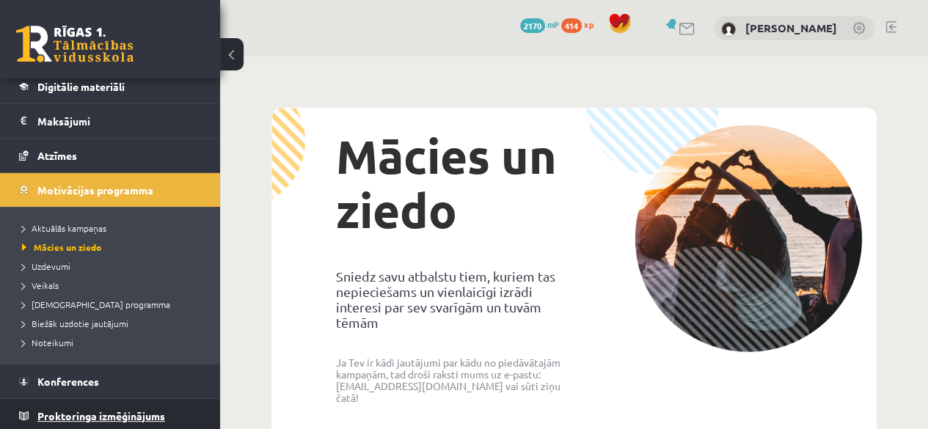
click at [92, 413] on span "Proktoringa izmēģinājums" at bounding box center [101, 415] width 128 height 13
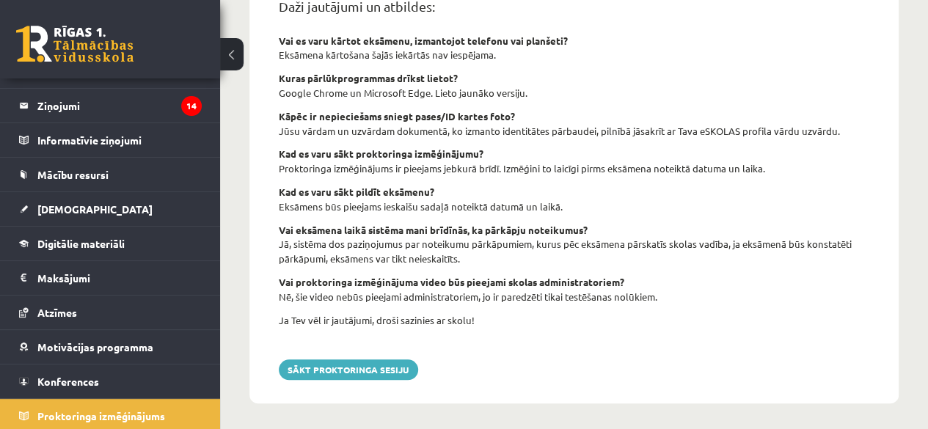
scroll to position [656, 0]
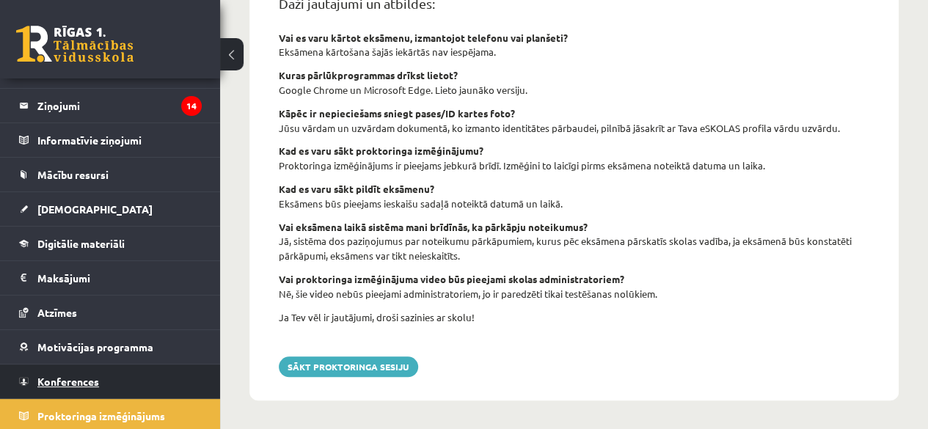
click at [51, 379] on span "Konferences" at bounding box center [68, 381] width 62 height 13
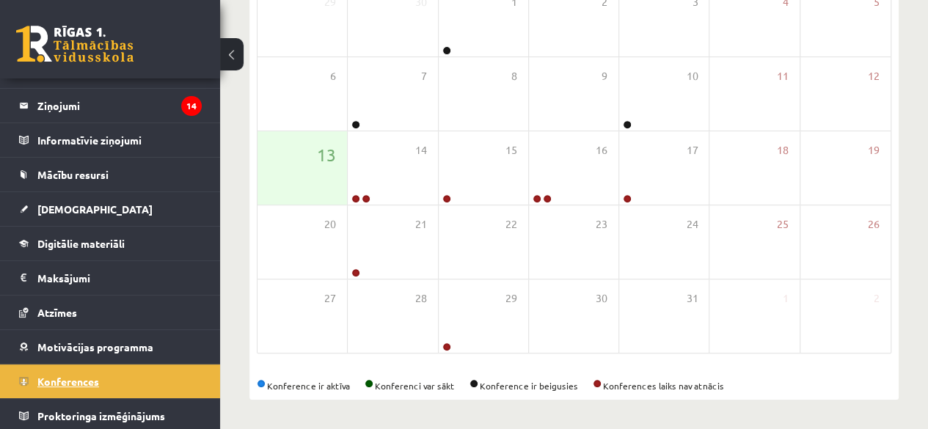
scroll to position [270, 0]
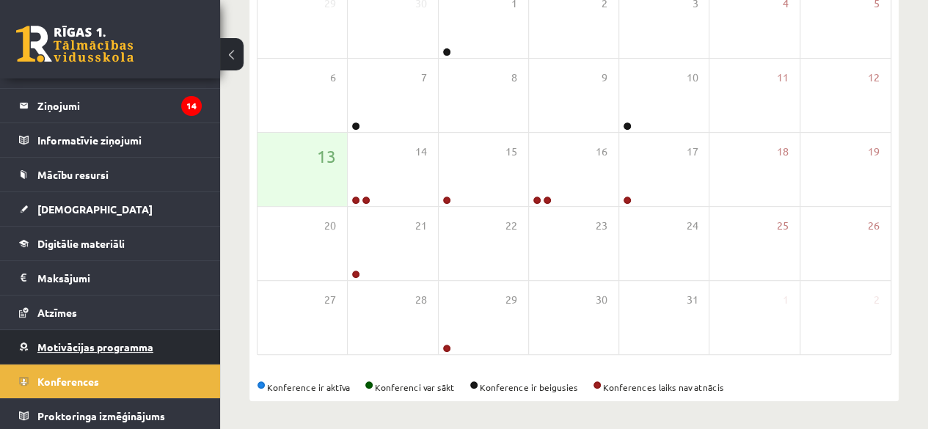
click at [67, 346] on span "Motivācijas programma" at bounding box center [95, 346] width 116 height 13
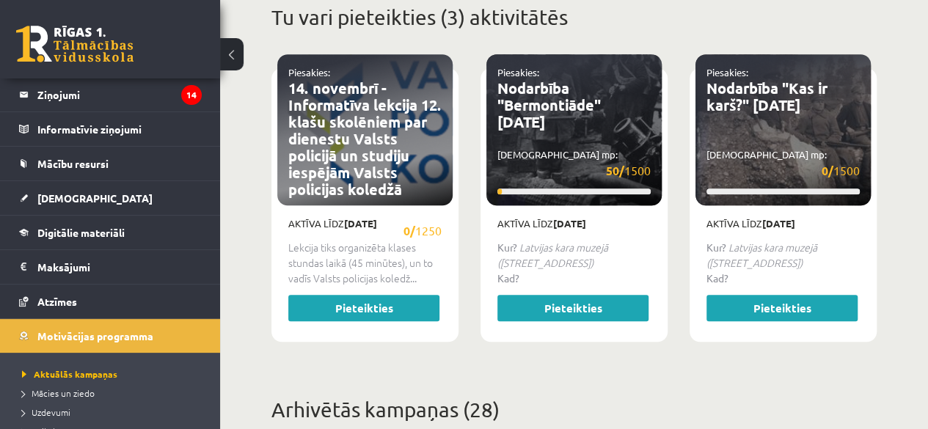
scroll to position [710, 0]
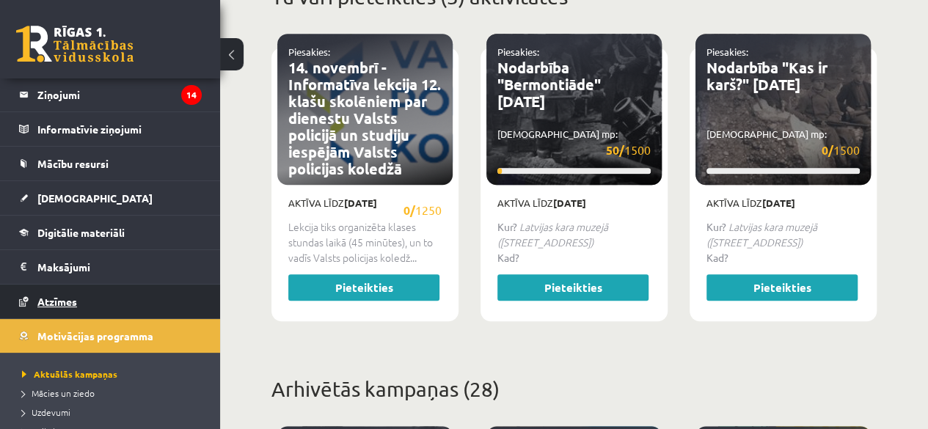
click at [75, 299] on span "Atzīmes" at bounding box center [57, 301] width 40 height 13
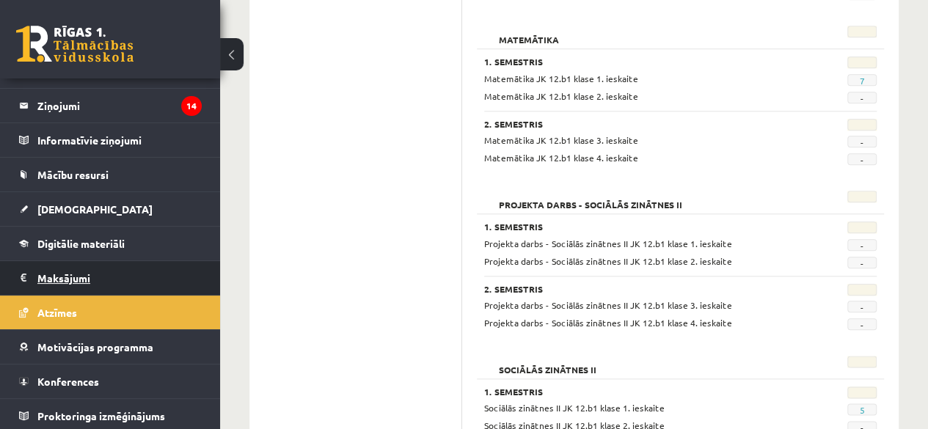
click at [106, 278] on legend "Maksājumi 0" at bounding box center [119, 278] width 164 height 34
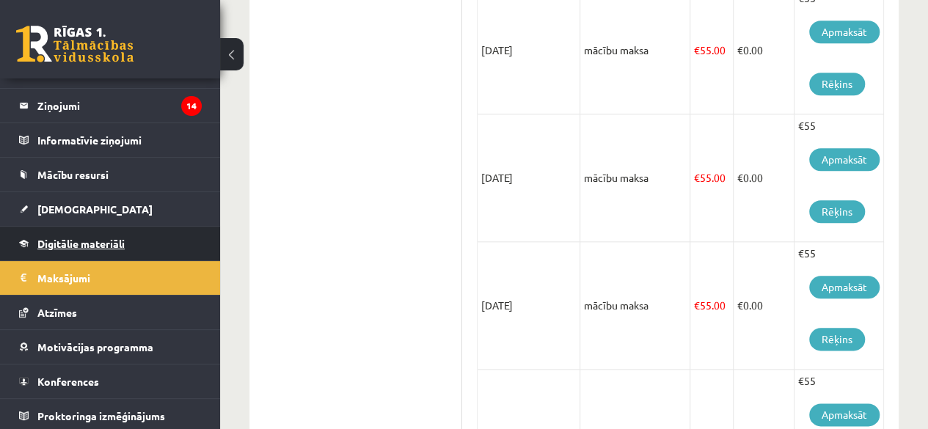
click at [113, 250] on link "Digitālie materiāli" at bounding box center [110, 244] width 183 height 34
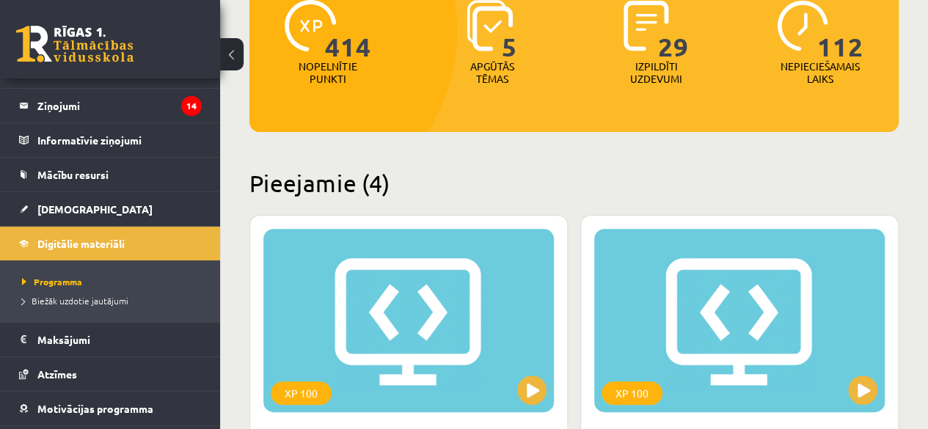
scroll to position [50, 0]
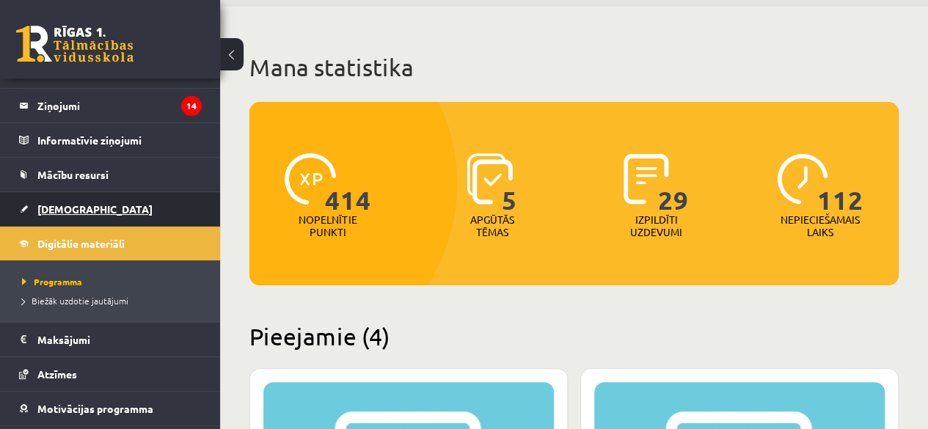
click at [67, 216] on link "[DEMOGRAPHIC_DATA]" at bounding box center [110, 209] width 183 height 34
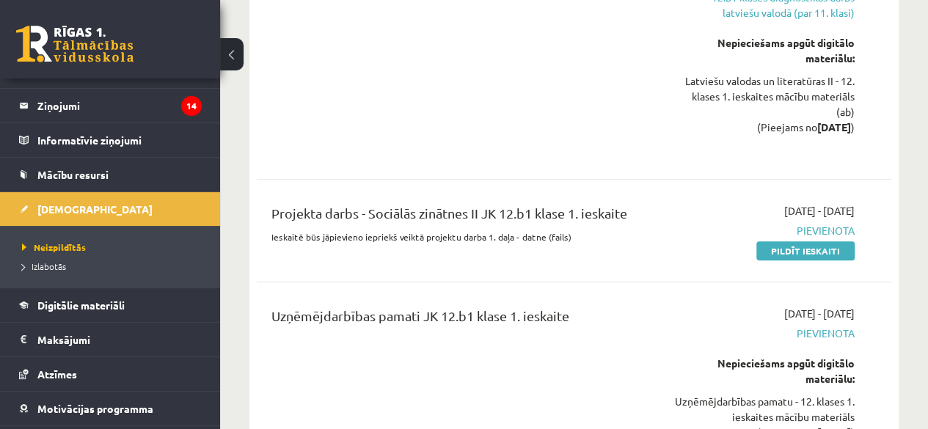
scroll to position [440, 0]
click at [59, 263] on span "Izlabotās" at bounding box center [44, 266] width 44 height 12
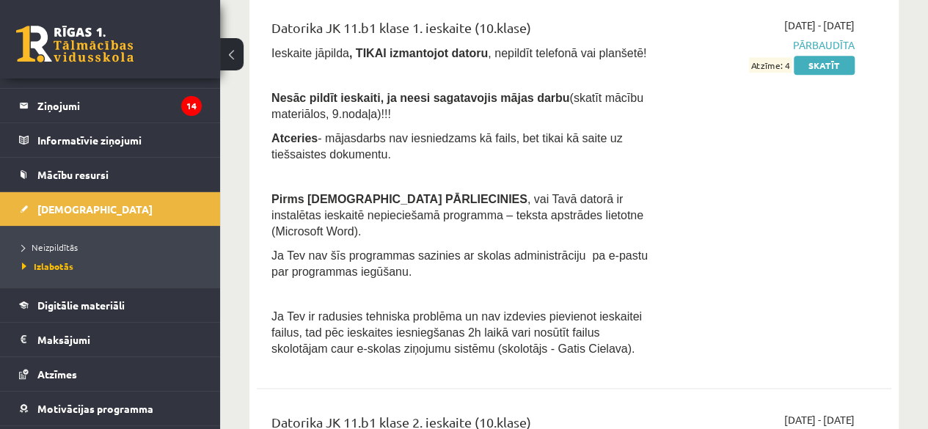
scroll to position [660, 0]
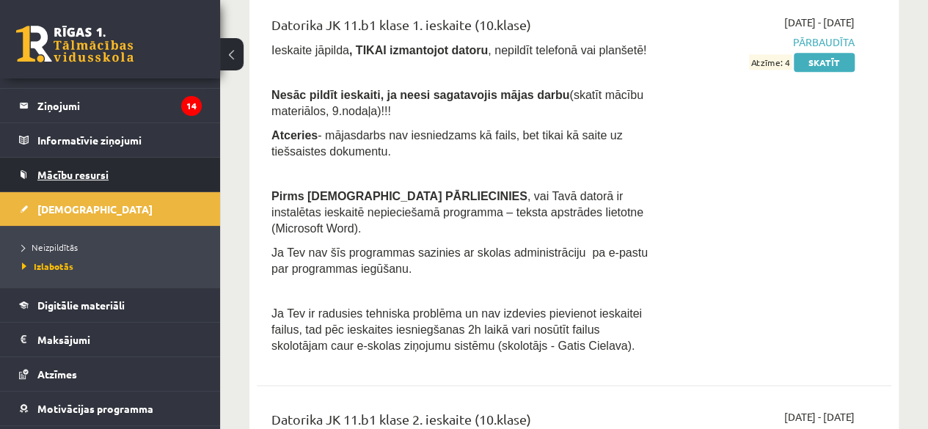
click at [75, 169] on span "Mācību resursi" at bounding box center [72, 174] width 71 height 13
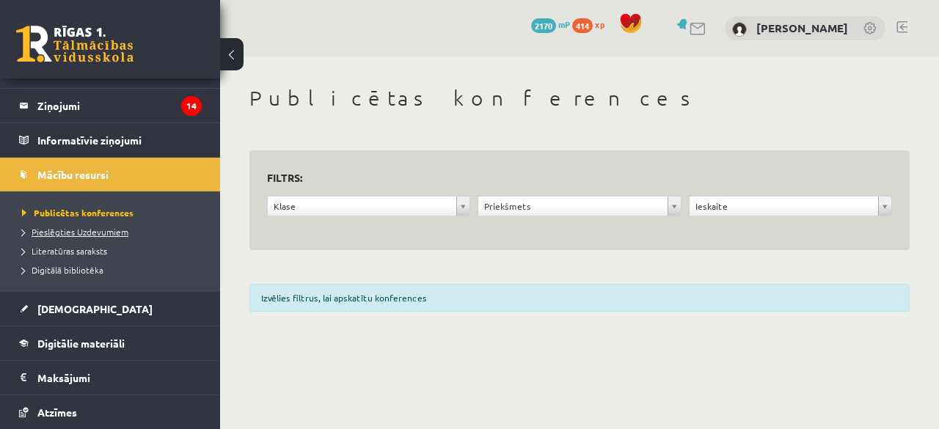
click at [77, 227] on span "Pieslēgties Uzdevumiem" at bounding box center [75, 232] width 106 height 12
click at [66, 252] on span "Literatūras saraksts" at bounding box center [64, 251] width 85 height 12
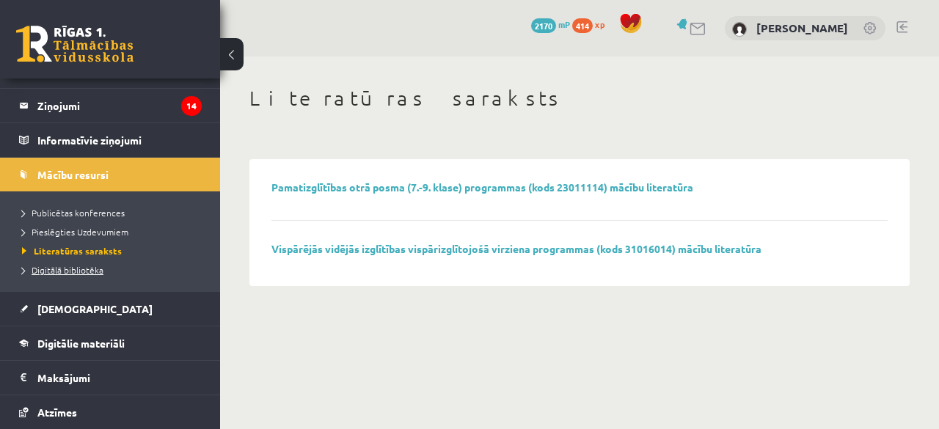
click at [65, 270] on span "Digitālā bibliotēka" at bounding box center [62, 270] width 81 height 12
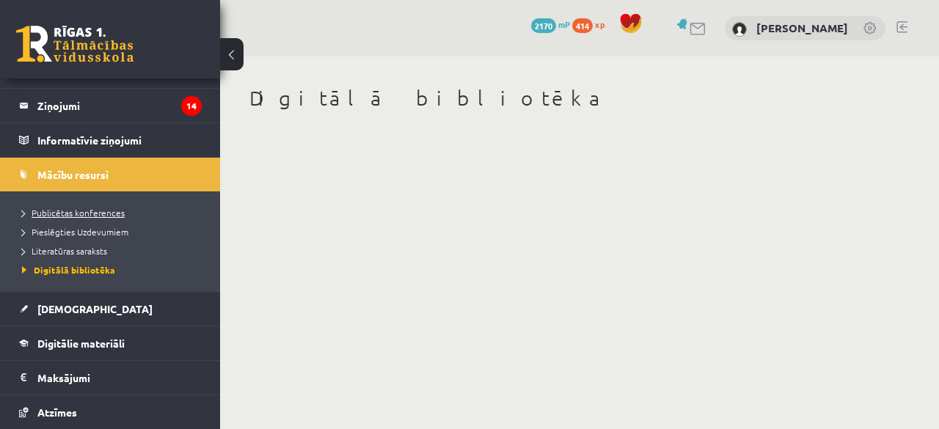
click at [69, 211] on span "Publicētas konferences" at bounding box center [73, 213] width 103 height 12
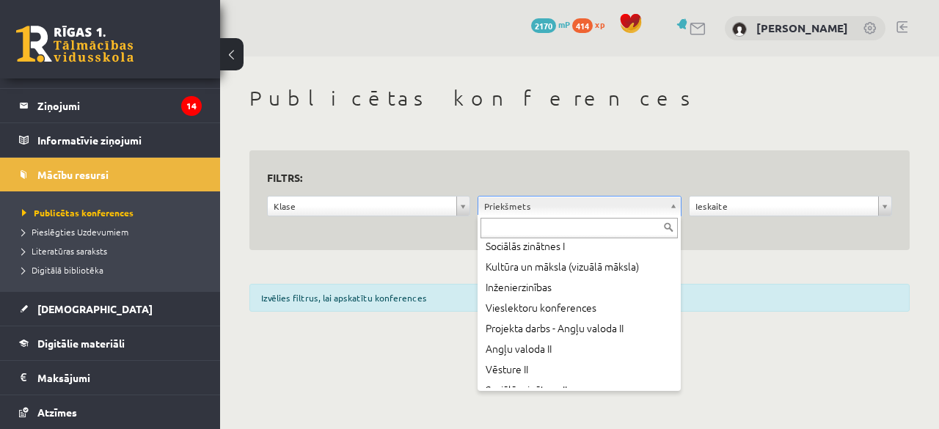
scroll to position [514, 0]
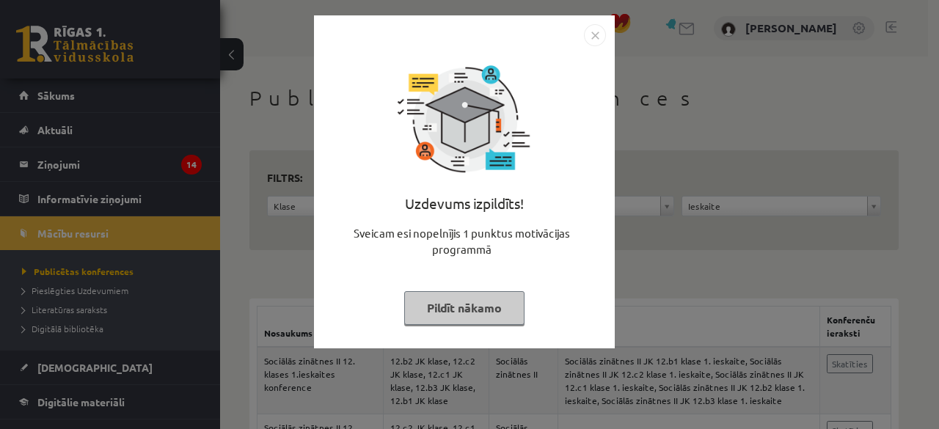
click at [482, 308] on button "Pildīt nākamo" at bounding box center [464, 308] width 120 height 34
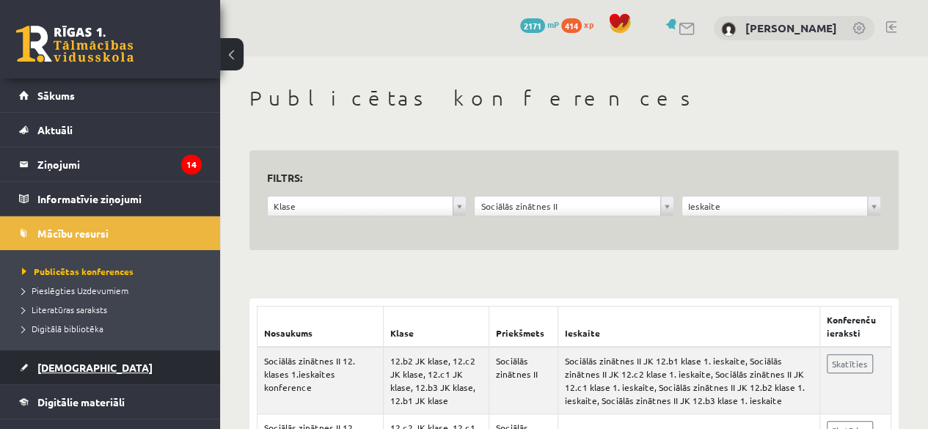
click at [74, 369] on span "[DEMOGRAPHIC_DATA]" at bounding box center [94, 367] width 115 height 13
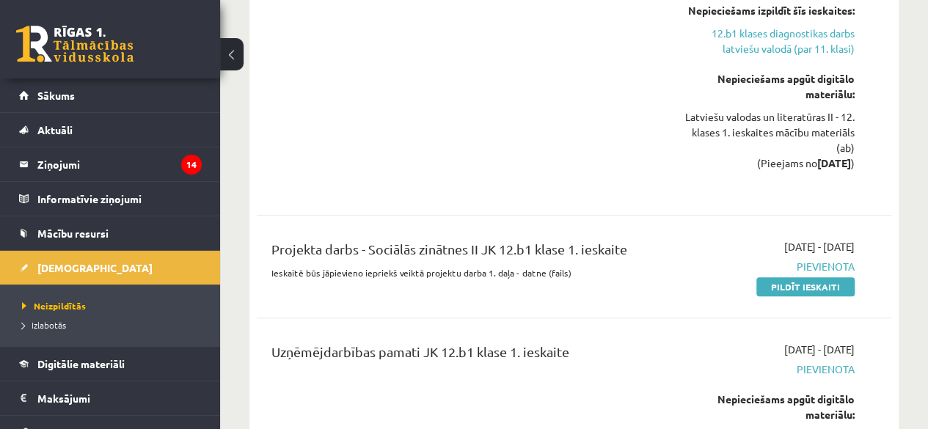
scroll to position [440, 0]
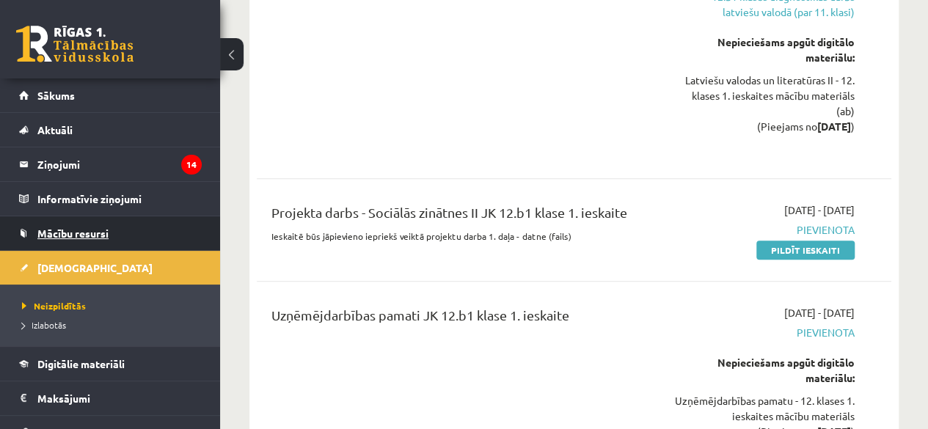
click at [50, 237] on span "Mācību resursi" at bounding box center [72, 233] width 71 height 13
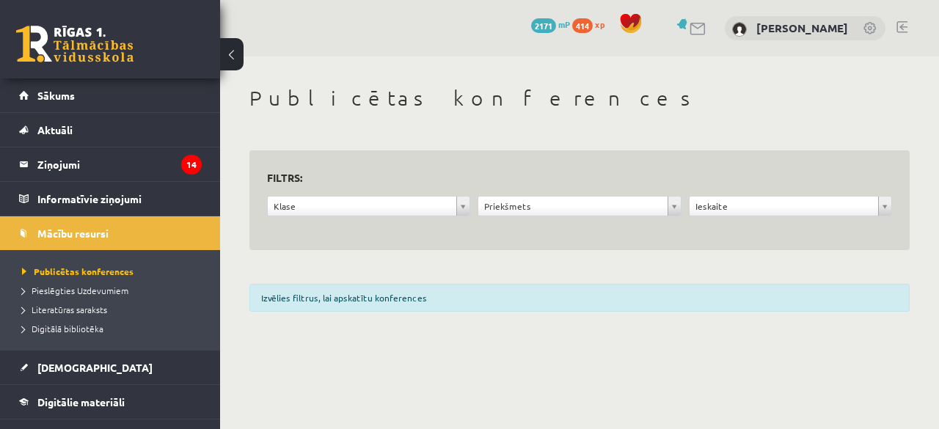
click at [552, 218] on div "**********" at bounding box center [579, 210] width 211 height 28
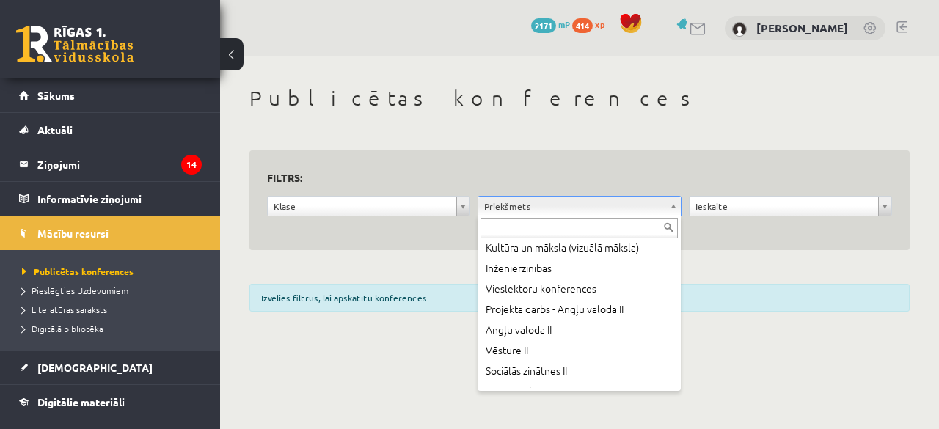
scroll to position [514, 0]
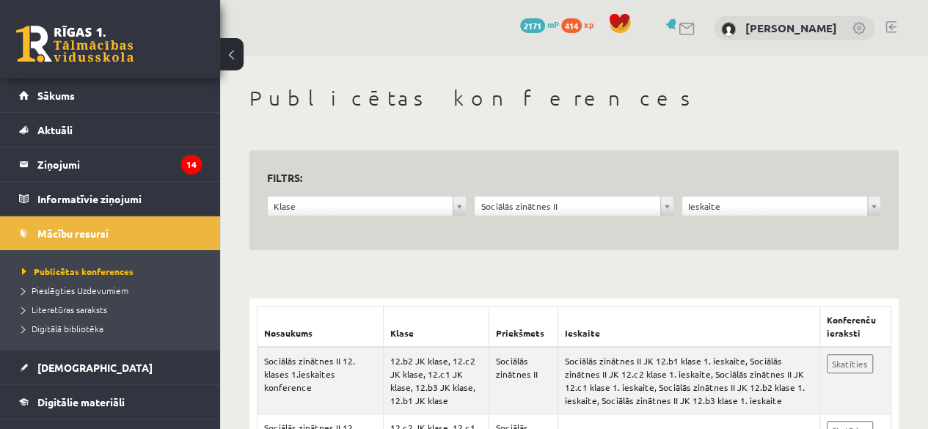
scroll to position [147, 0]
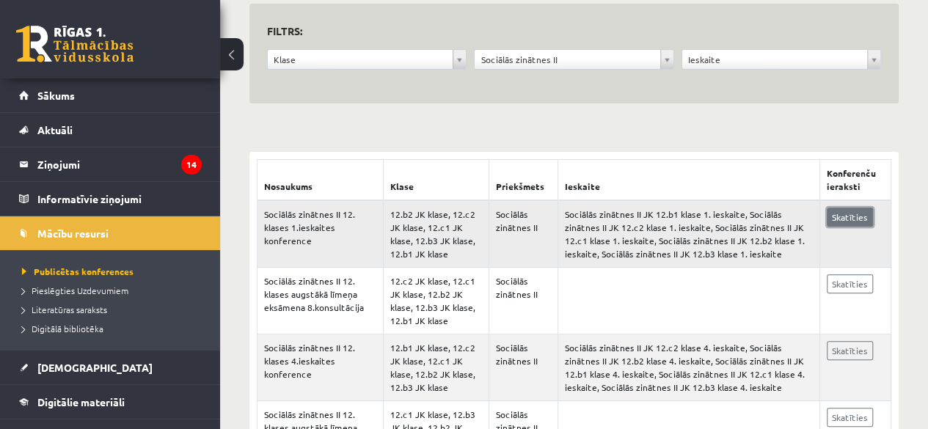
click at [851, 212] on link "Skatīties" at bounding box center [850, 217] width 46 height 19
click at [608, 223] on td "Sociālās zinātnes II JK 12.b1 klase 1. ieskaite, Sociālās zinātnes II JK 12.c2 …" at bounding box center [689, 233] width 262 height 67
drag, startPoint x: 238, startPoint y: 240, endPoint x: 321, endPoint y: 225, distance: 85.0
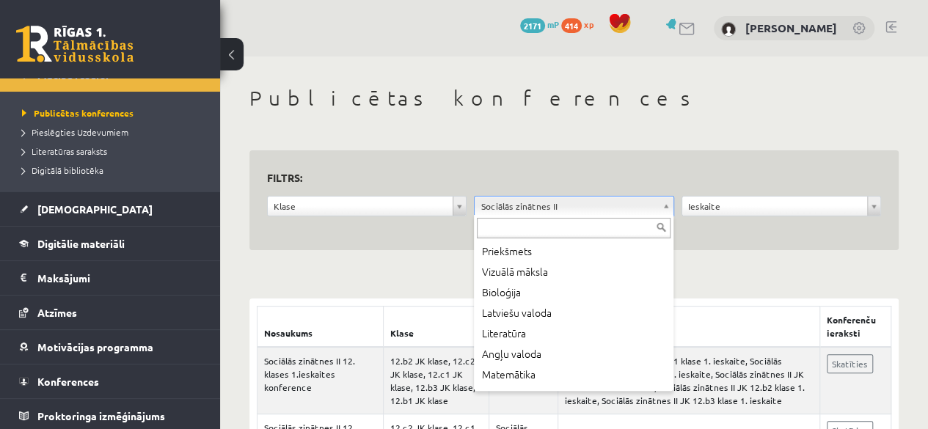
scroll to position [449, 0]
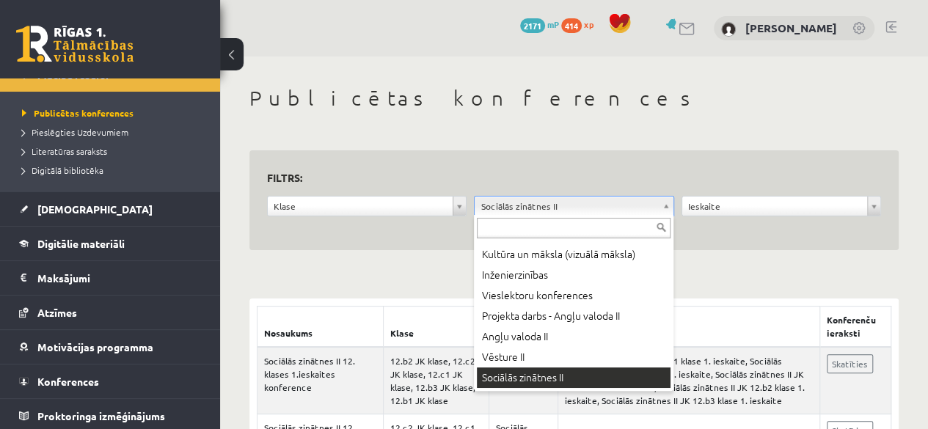
click at [496, 219] on input "text" at bounding box center [574, 228] width 194 height 21
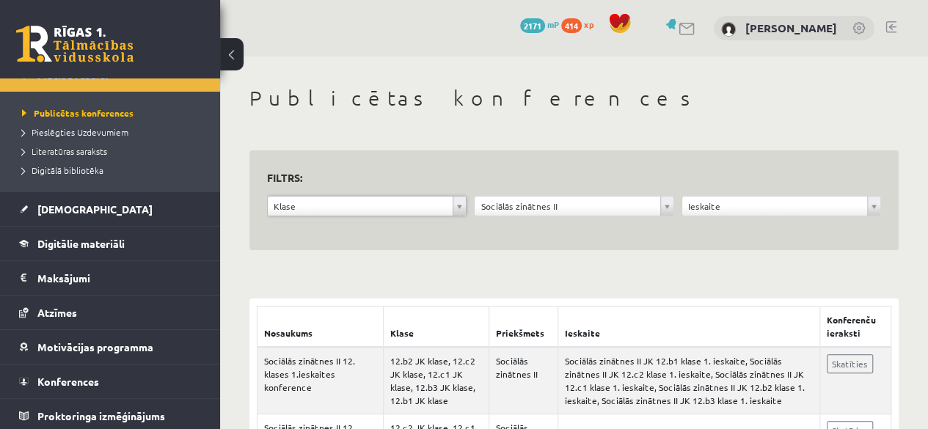
drag, startPoint x: 441, startPoint y: 201, endPoint x: 496, endPoint y: 203, distance: 55.1
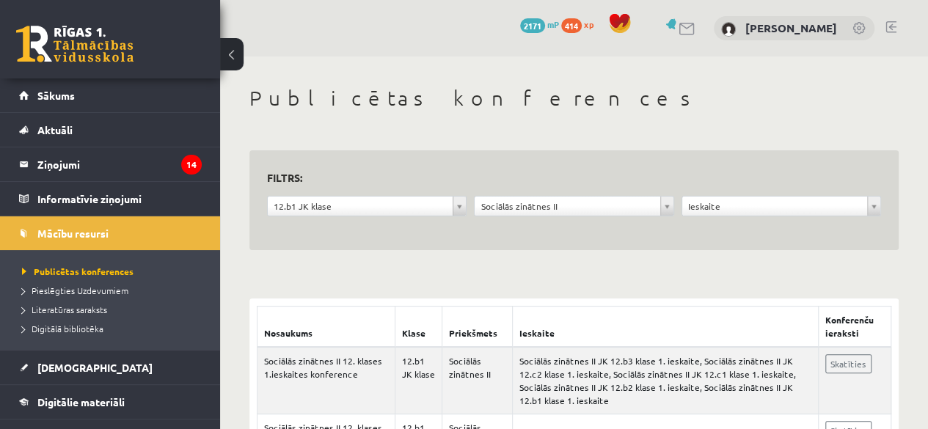
click at [79, 98] on link "Sākums" at bounding box center [110, 96] width 183 height 34
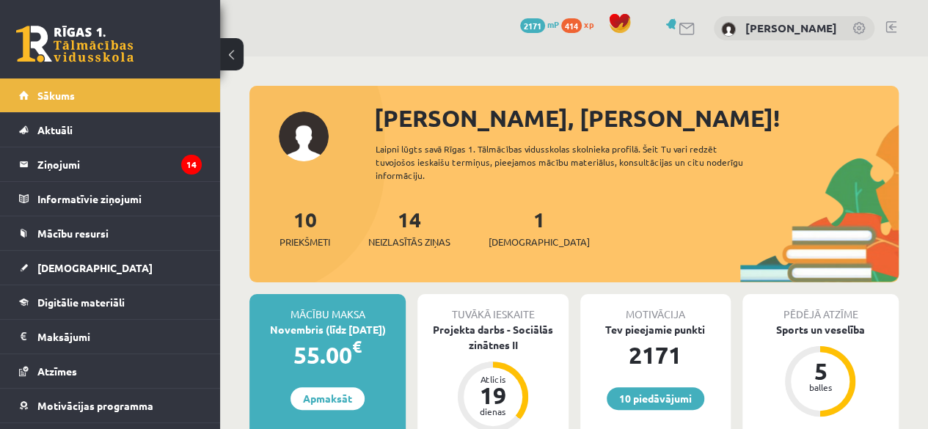
click at [79, 263] on span "[DEMOGRAPHIC_DATA]" at bounding box center [94, 267] width 115 height 13
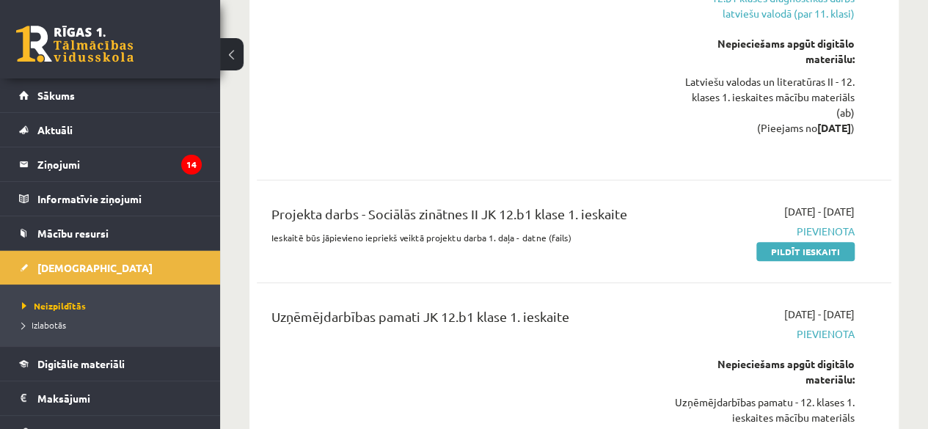
scroll to position [440, 0]
click at [808, 241] on link "Pildīt ieskaiti" at bounding box center [805, 250] width 98 height 19
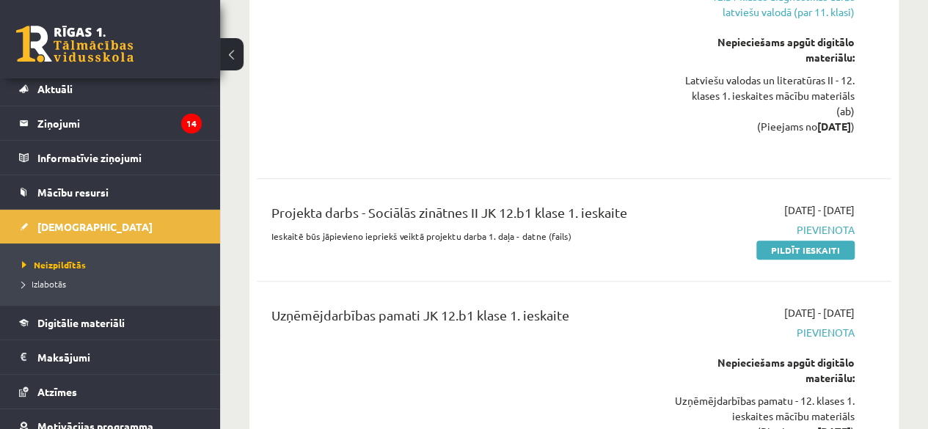
scroll to position [120, 0]
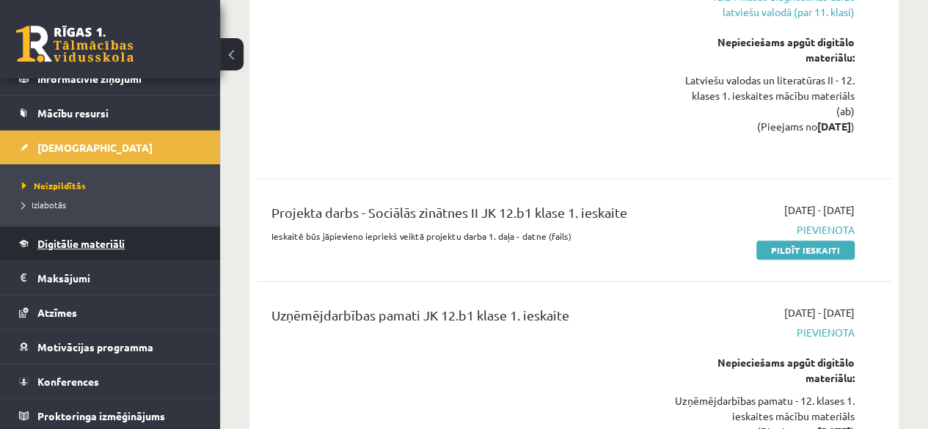
click at [140, 249] on link "Digitālie materiāli" at bounding box center [110, 244] width 183 height 34
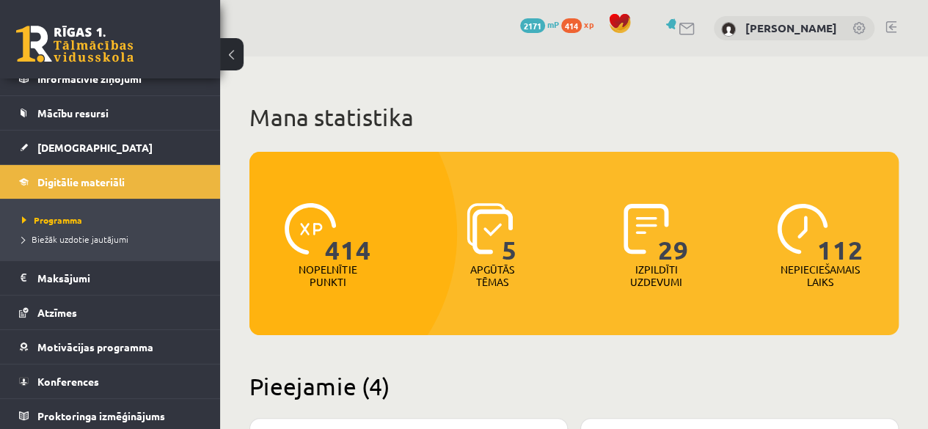
click at [498, 259] on div "5" at bounding box center [492, 229] width 51 height 67
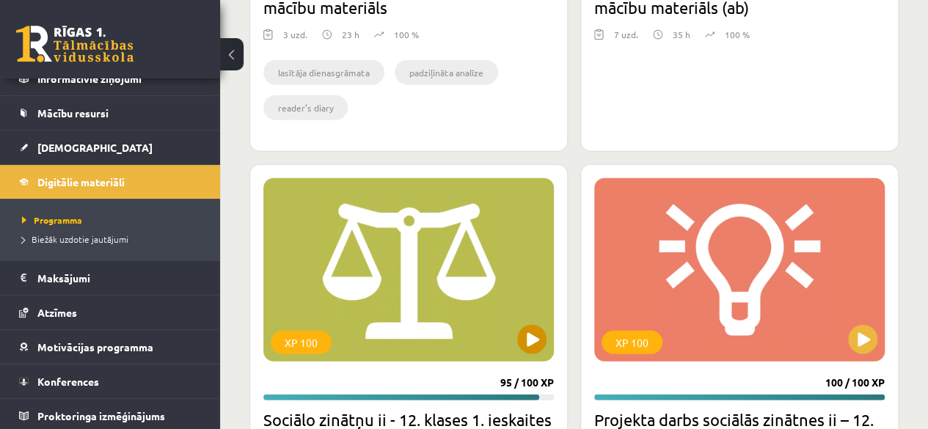
scroll to position [1761, 0]
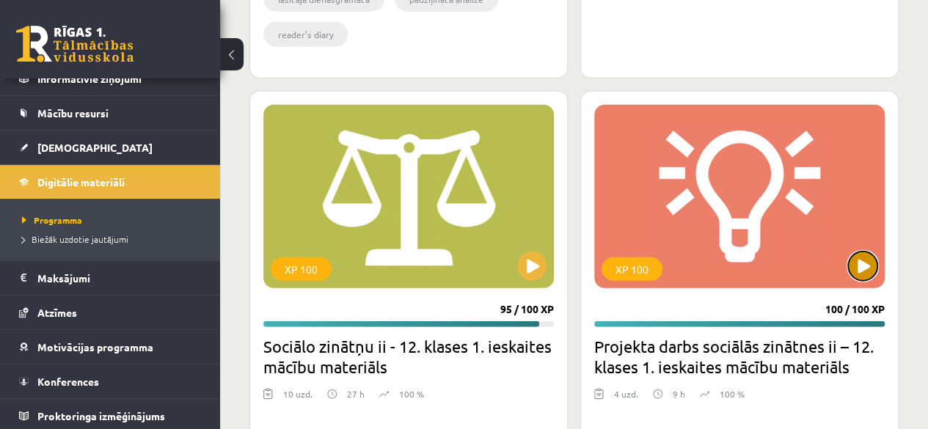
click at [861, 262] on button at bounding box center [862, 266] width 29 height 29
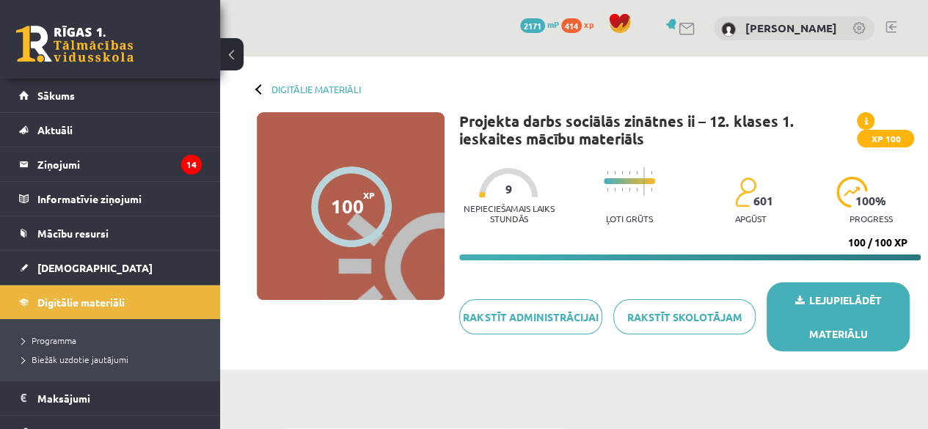
click at [823, 299] on link "Lejupielādēt materiālu" at bounding box center [838, 316] width 143 height 69
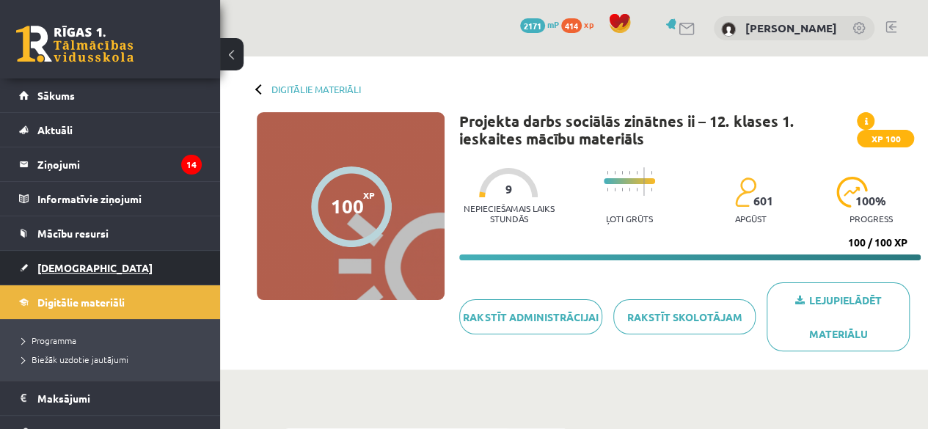
click at [63, 261] on span "[DEMOGRAPHIC_DATA]" at bounding box center [94, 267] width 115 height 13
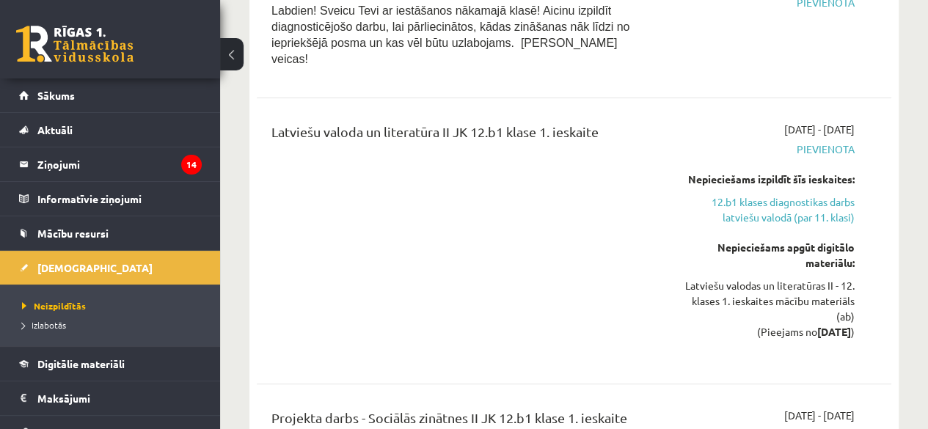
scroll to position [367, 0]
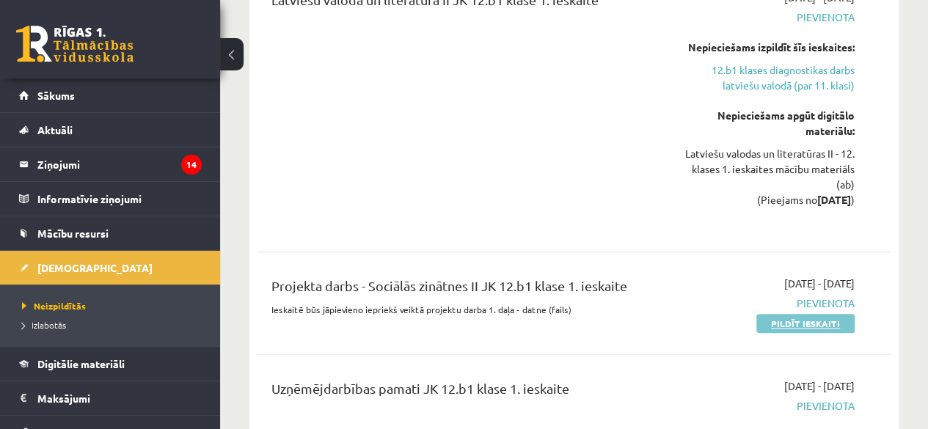
click at [784, 314] on link "Pildīt ieskaiti" at bounding box center [805, 323] width 98 height 19
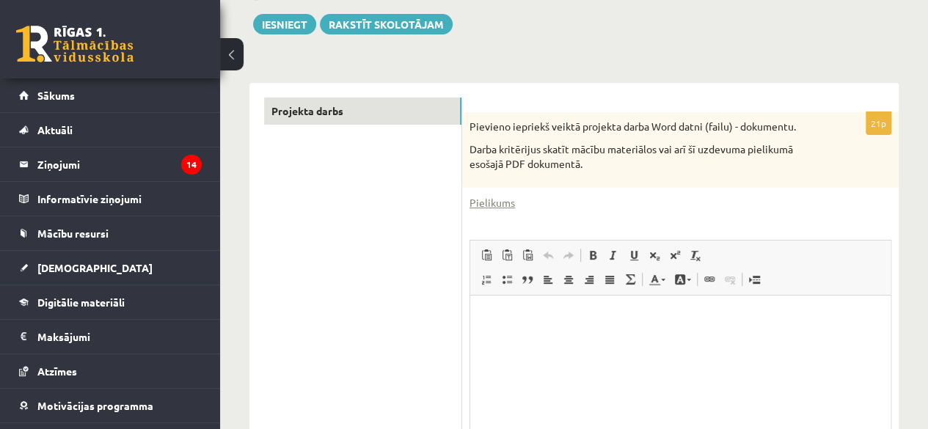
scroll to position [220, 0]
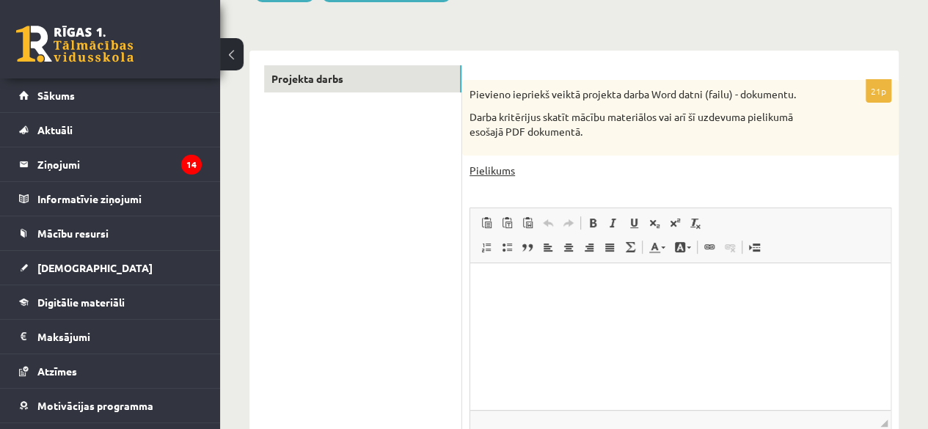
click at [497, 168] on link "Pielikums" at bounding box center [492, 170] width 45 height 15
click at [536, 279] on p "Rich Text Editor, wiswyg-editor-user-answer-47434022625780" at bounding box center [680, 284] width 391 height 15
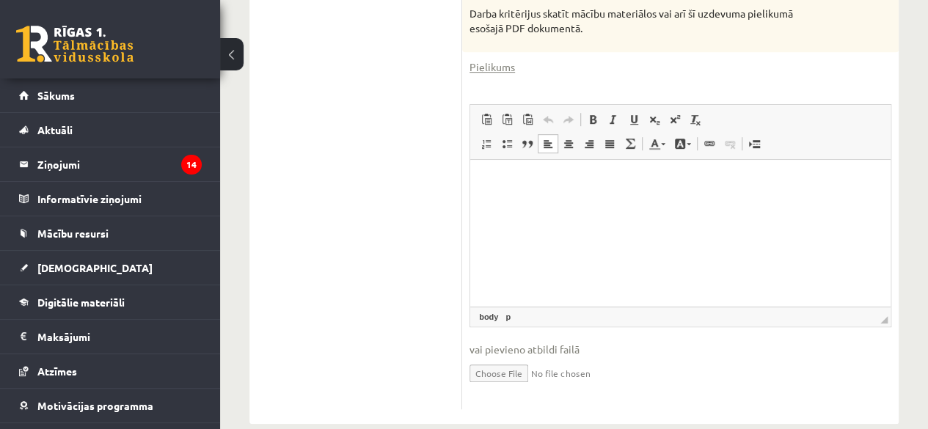
scroll to position [347, 0]
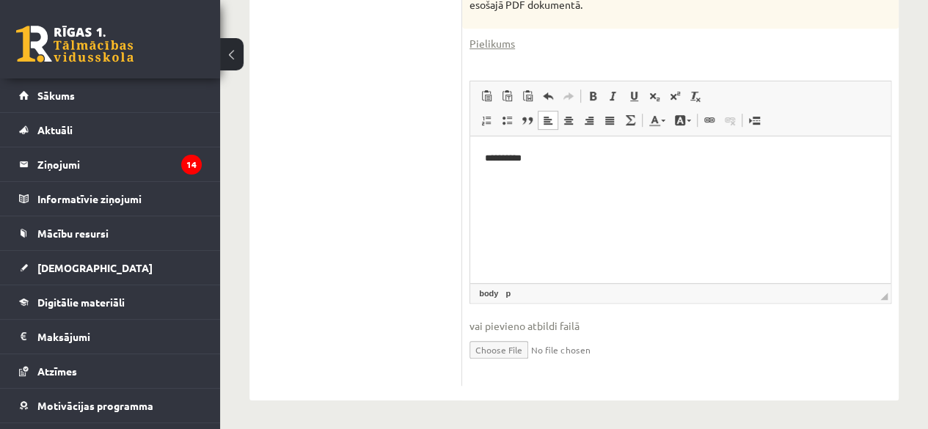
click at [493, 335] on input "file" at bounding box center [681, 349] width 422 height 30
type input "**********"
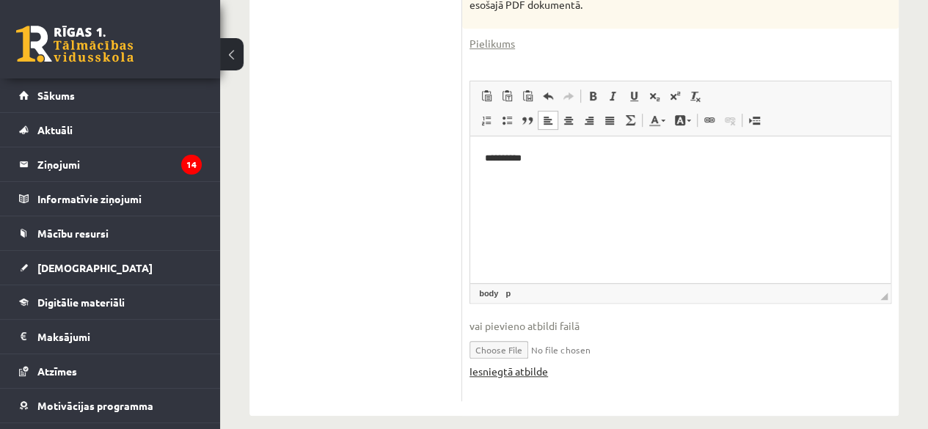
click at [507, 373] on link "Iesniegtā atbilde" at bounding box center [509, 371] width 79 height 15
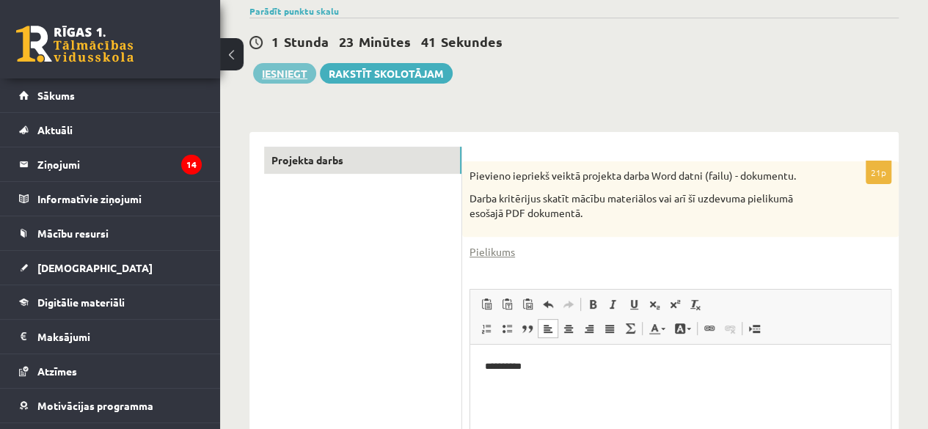
scroll to position [0, 0]
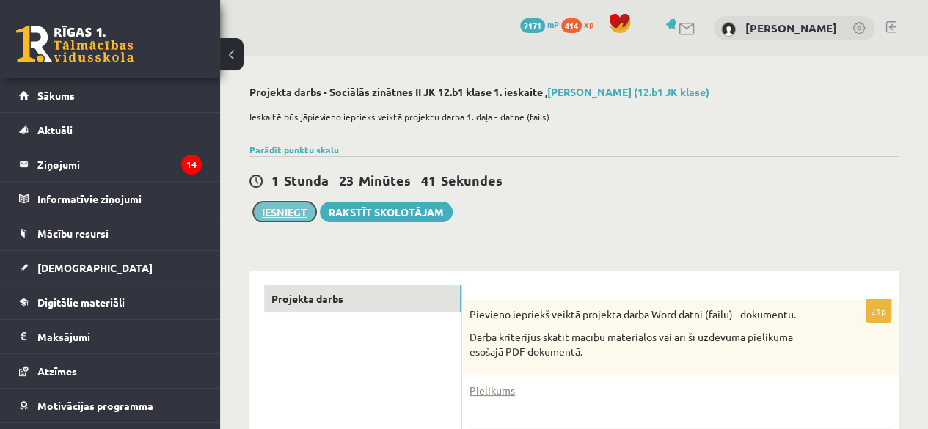
click at [300, 205] on button "Iesniegt" at bounding box center [284, 212] width 63 height 21
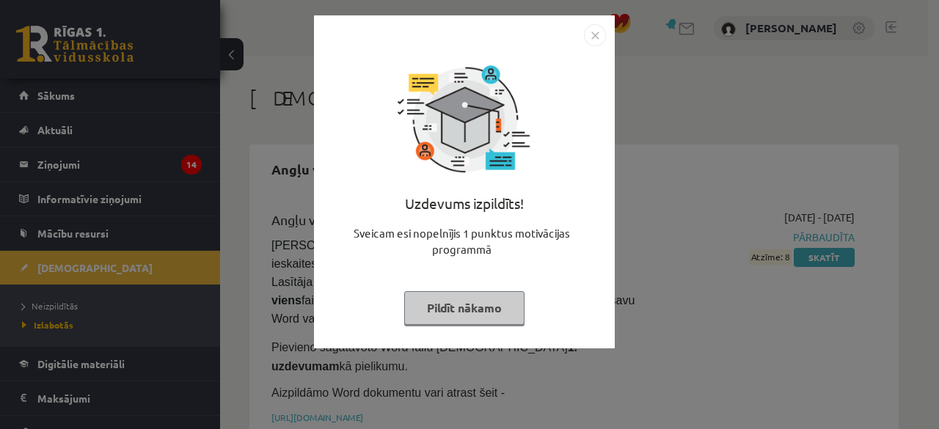
click at [476, 316] on button "Pildīt nākamo" at bounding box center [464, 308] width 120 height 34
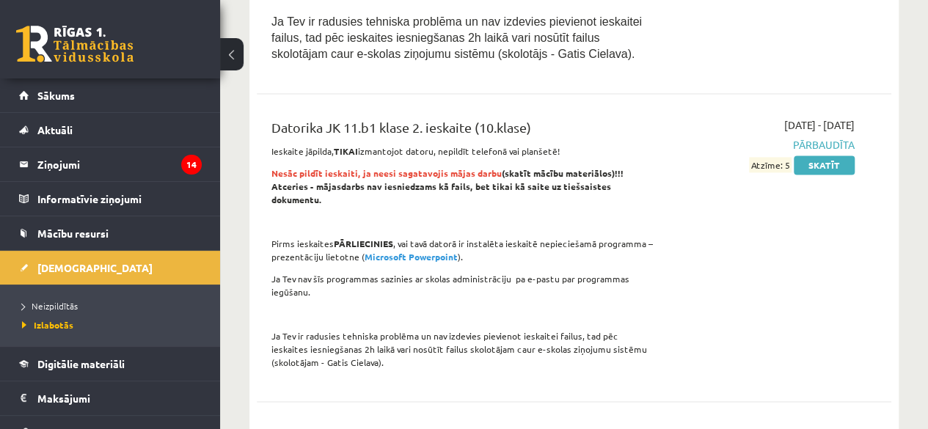
scroll to position [954, 0]
